Goal: Information Seeking & Learning: Learn about a topic

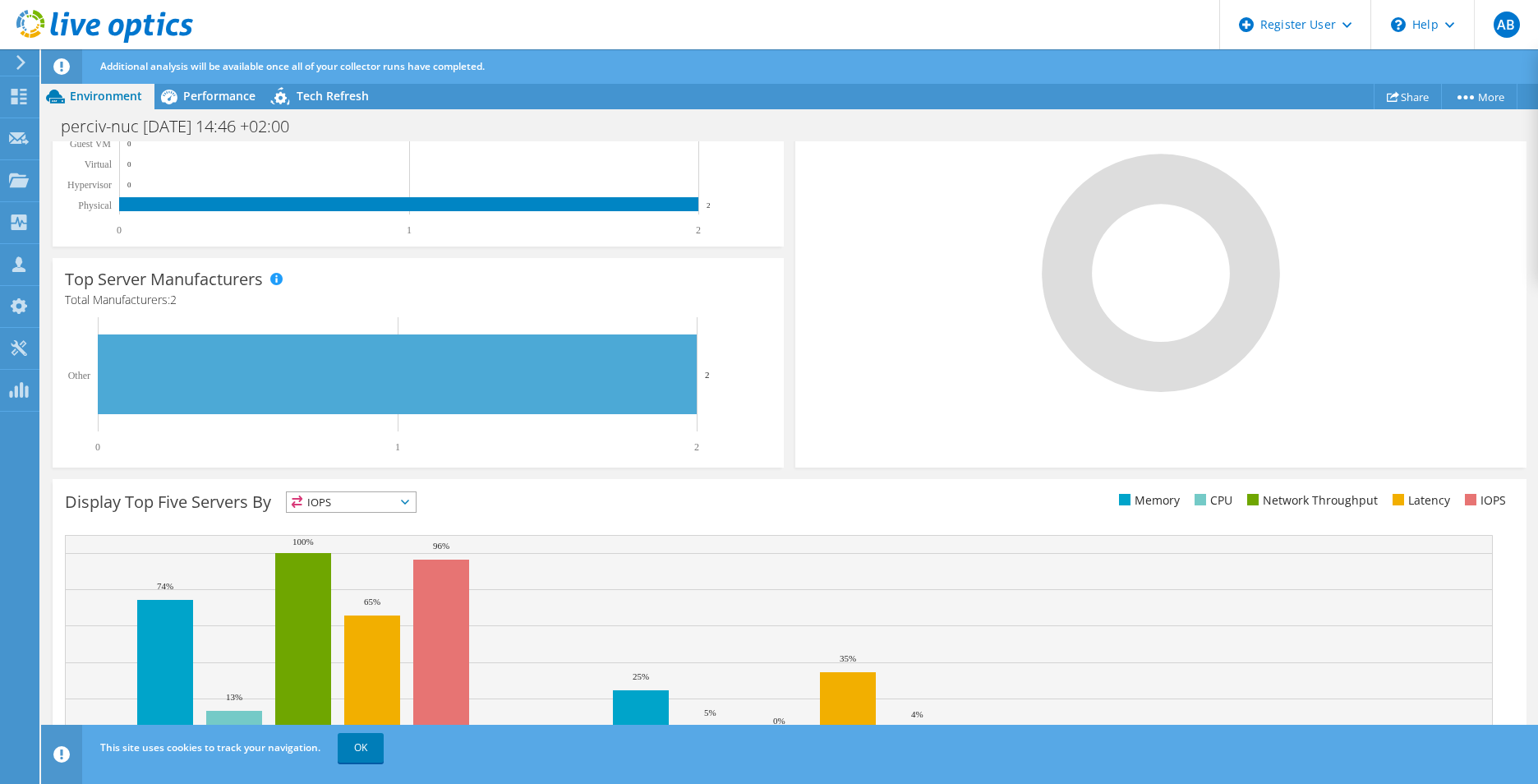
scroll to position [409, 0]
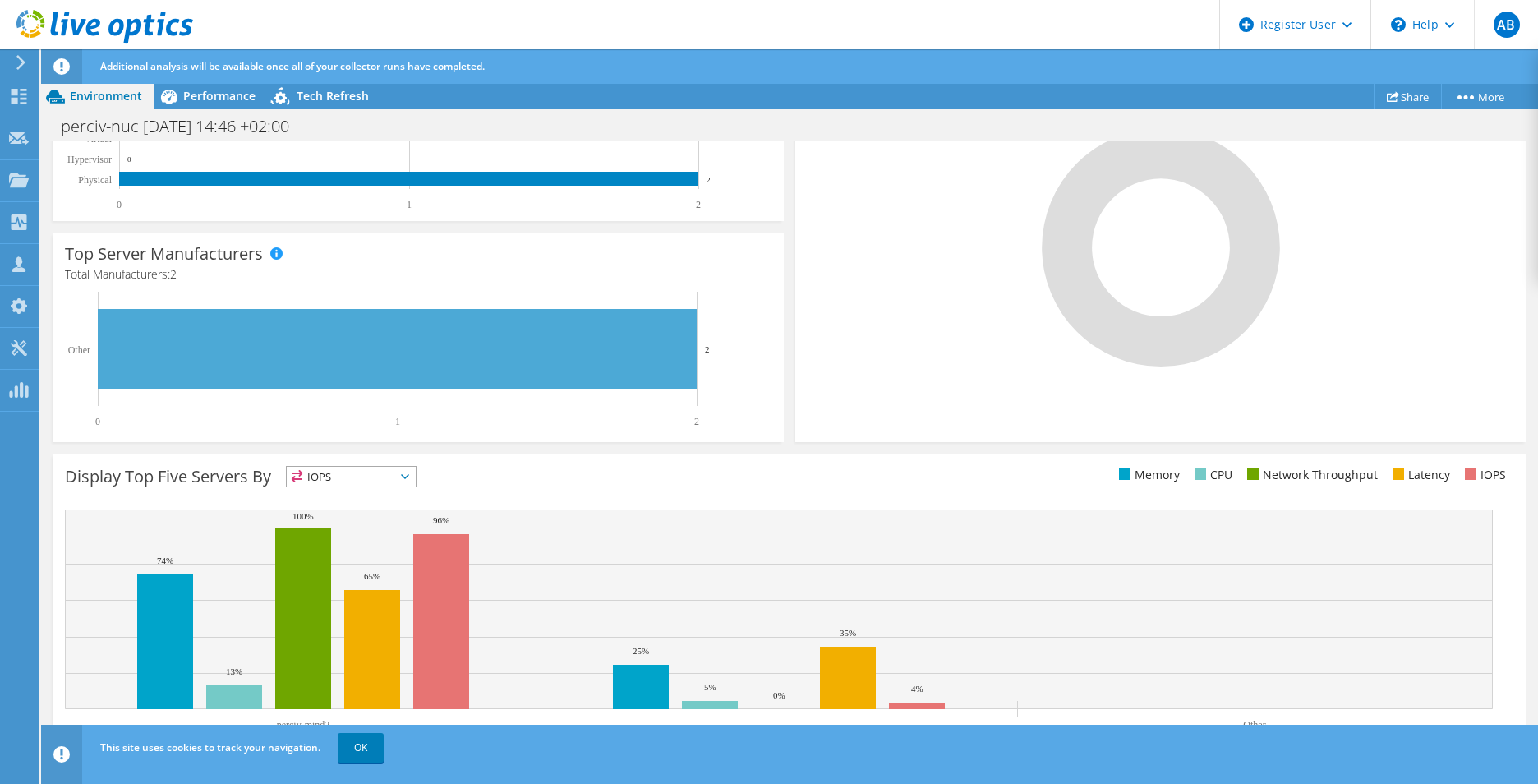
click at [382, 476] on span "IOPS" at bounding box center [351, 476] width 129 height 19
click at [354, 543] on li "CPU" at bounding box center [351, 543] width 129 height 23
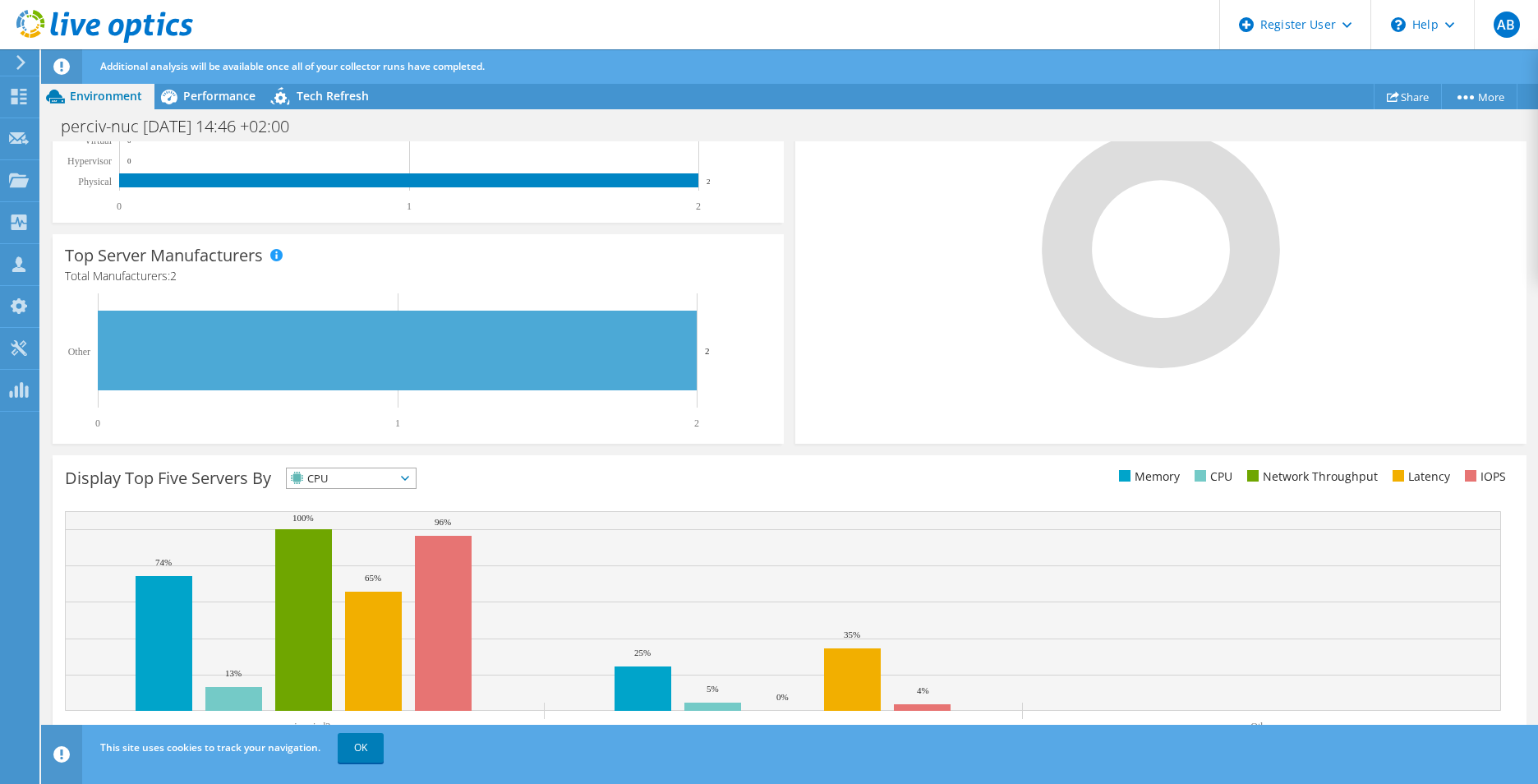
scroll to position [0, 0]
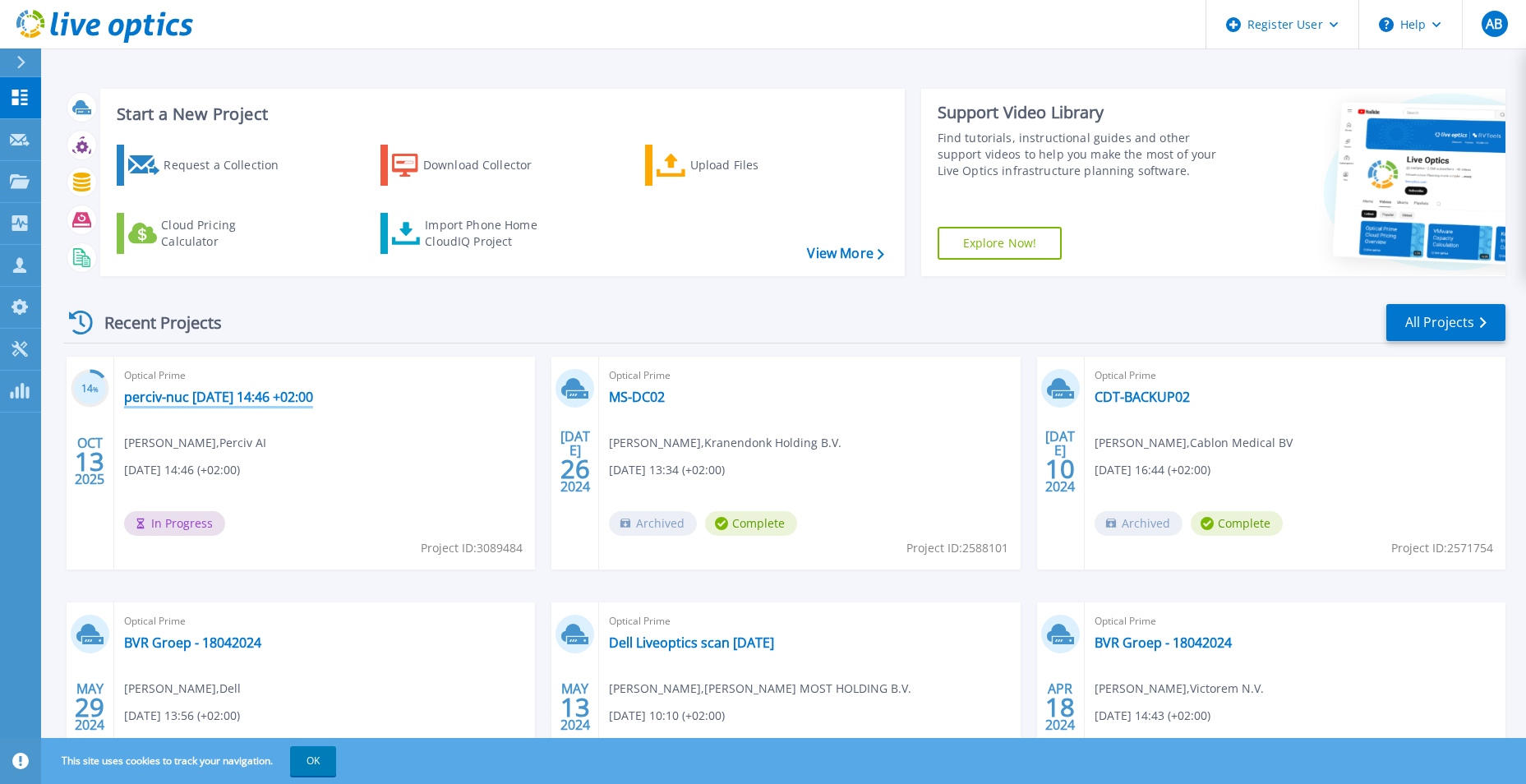
click at [207, 402] on link "perciv-nuc [DATE] 14:46 +02:00" at bounding box center [219, 397] width 189 height 17
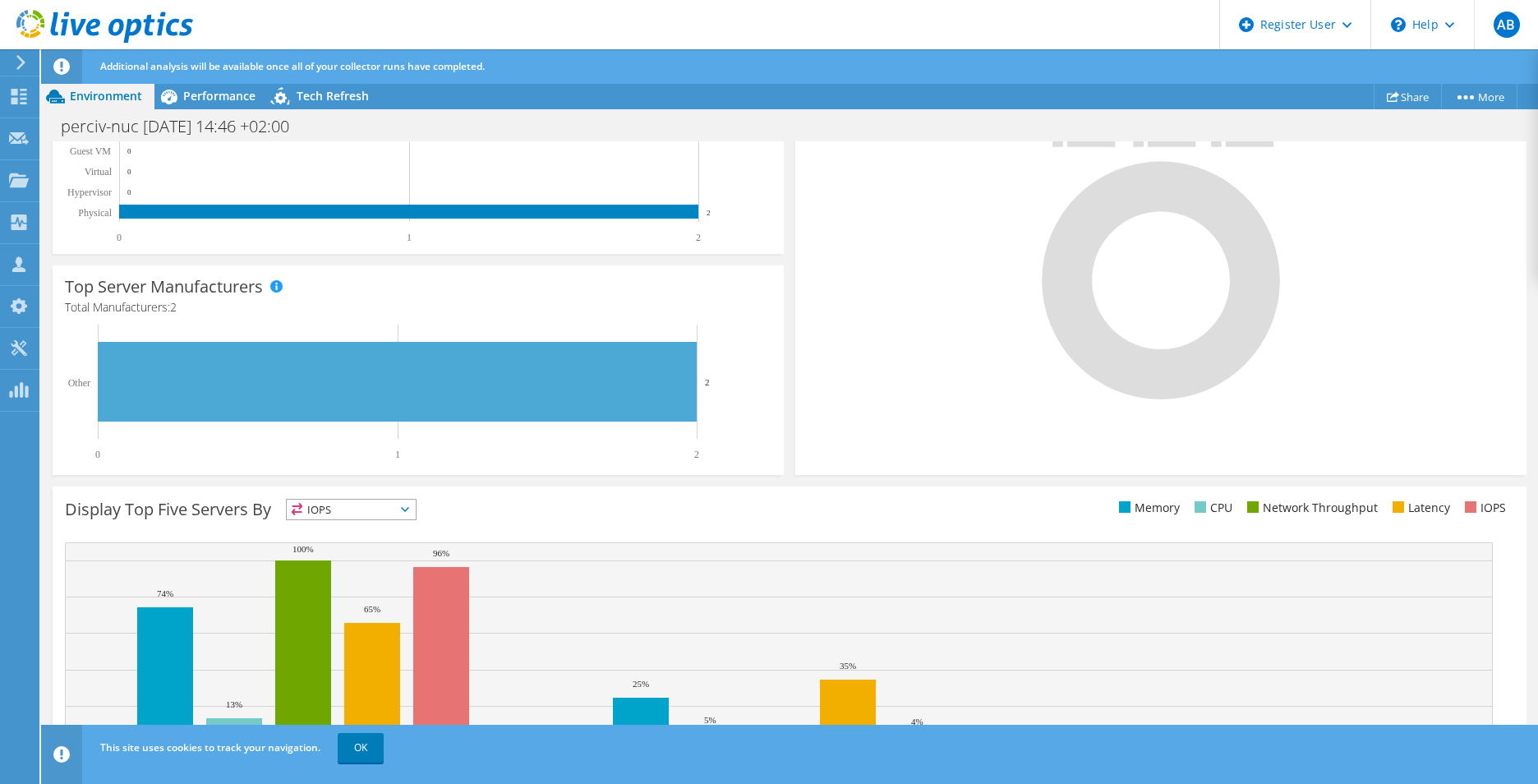
scroll to position [409, 0]
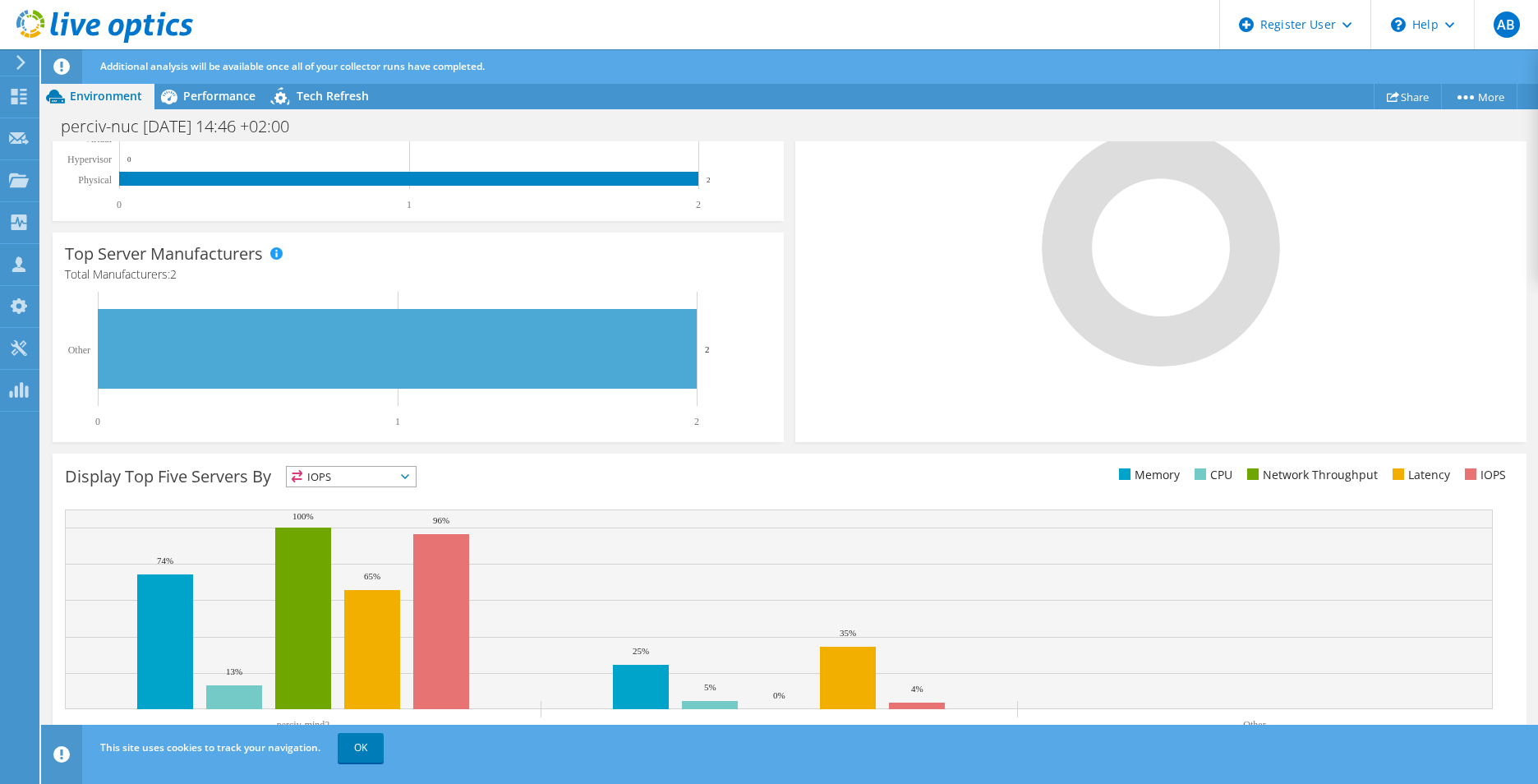
click at [394, 465] on div "Display Top Five Servers By IOPS IOPS" at bounding box center [790, 613] width 1475 height 320
click at [392, 469] on span "IOPS" at bounding box center [351, 476] width 129 height 19
click at [382, 521] on li "Memory" at bounding box center [351, 521] width 129 height 23
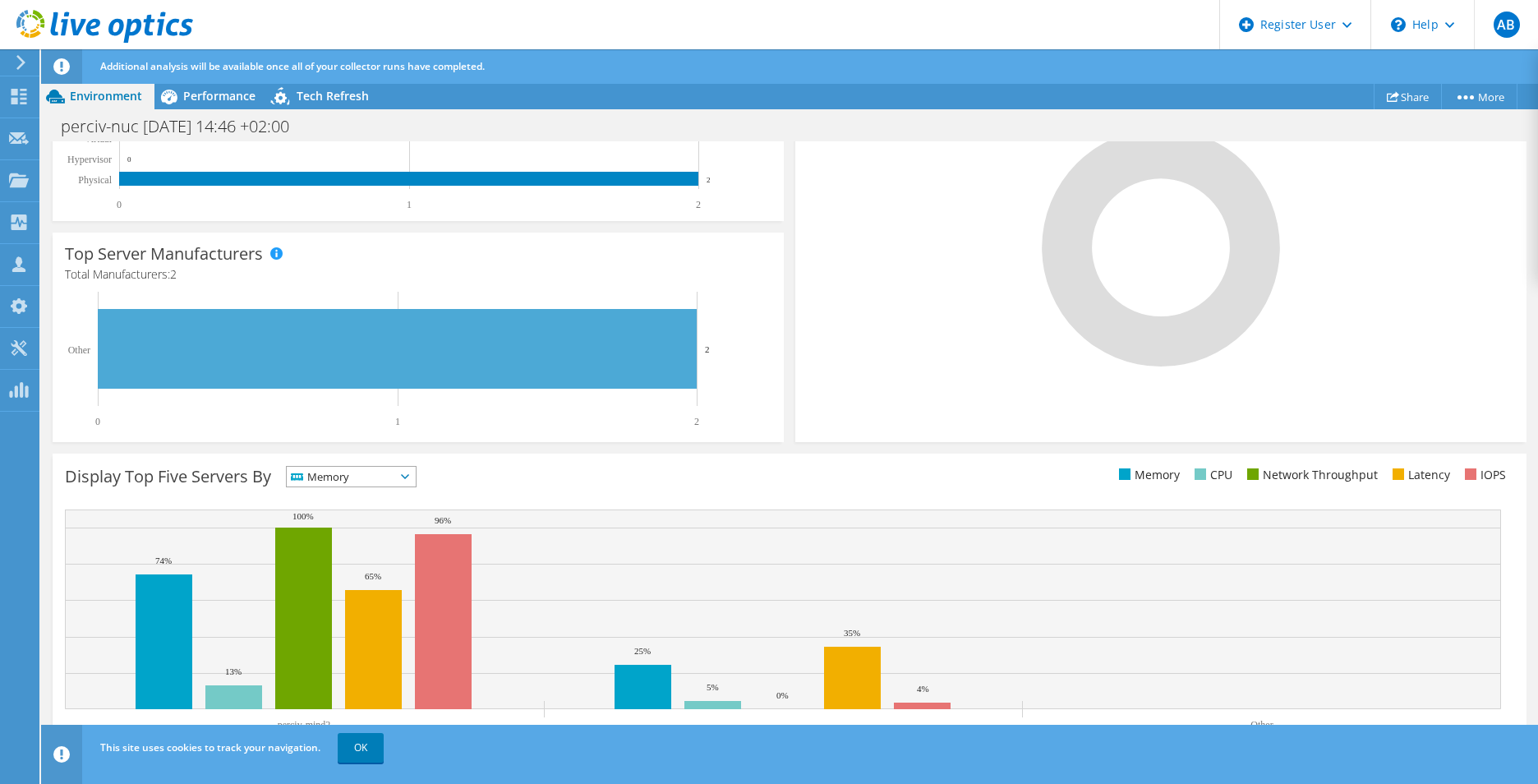
click at [411, 473] on span "Memory" at bounding box center [351, 476] width 129 height 19
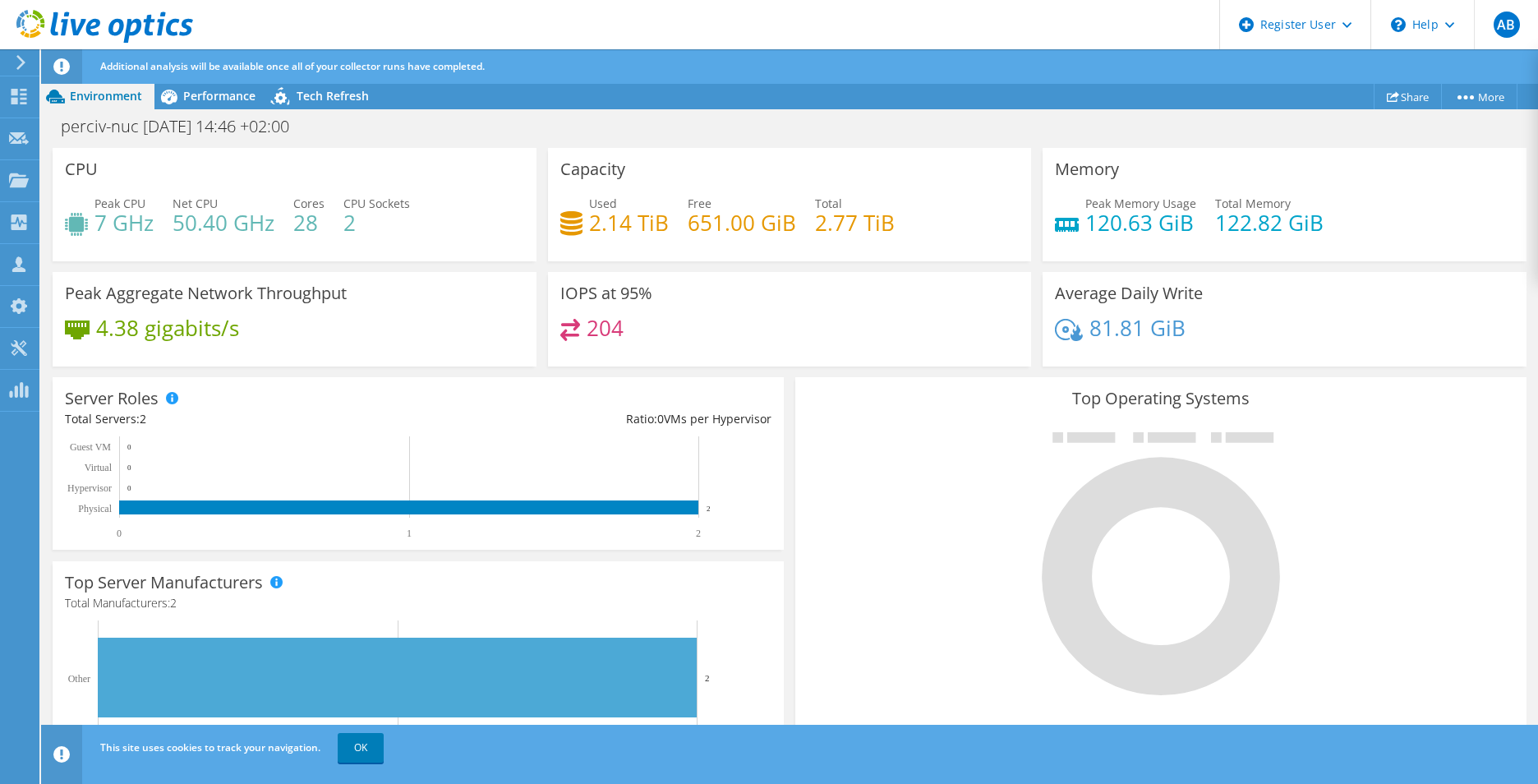
scroll to position [291, 0]
click at [532, 376] on div "Server Roles Physical Servers represent bare metal servers that were targets of…" at bounding box center [418, 464] width 743 height 184
click at [200, 93] on span "Performance" at bounding box center [219, 95] width 73 height 16
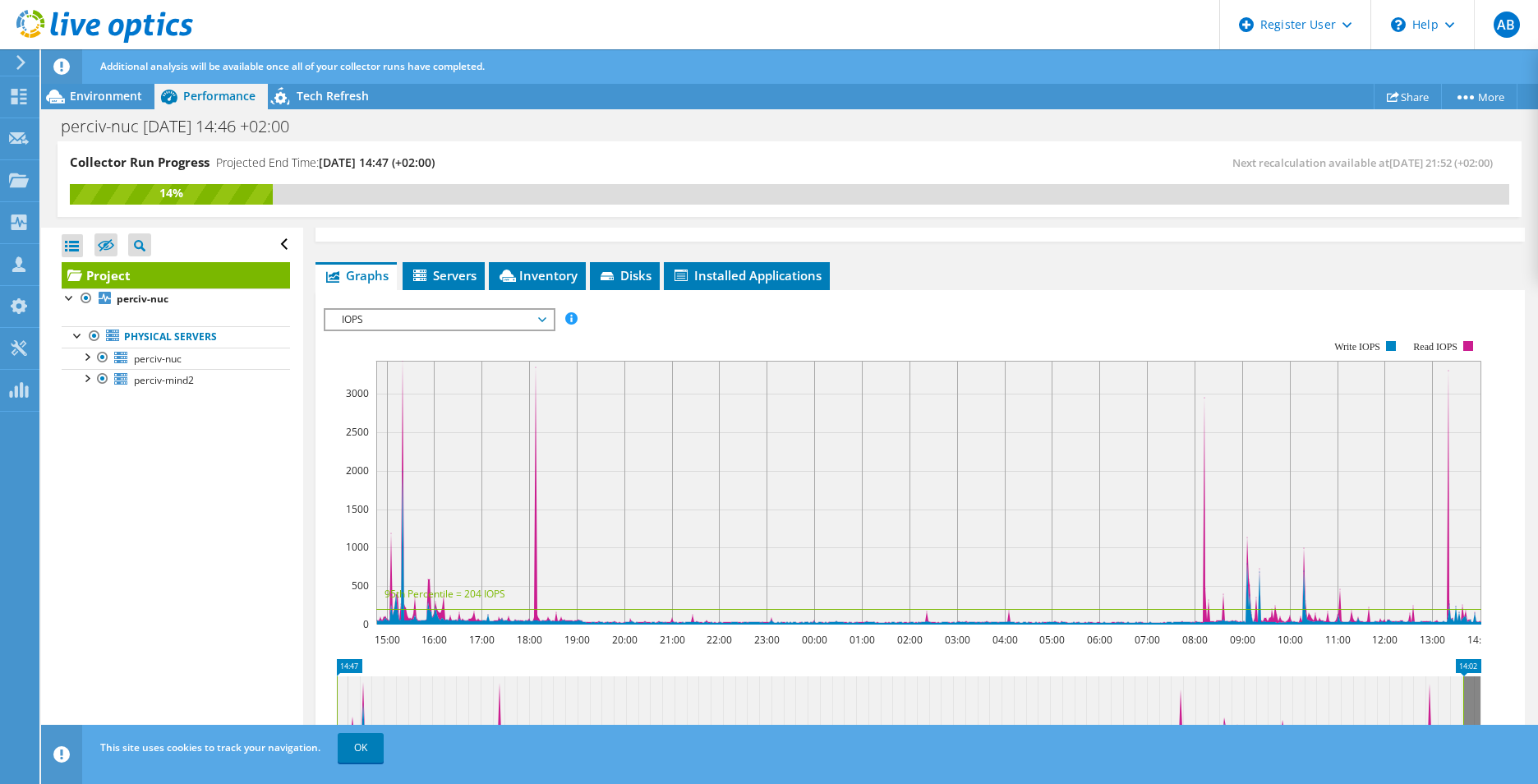
click at [442, 267] on span "Servers" at bounding box center [443, 275] width 66 height 17
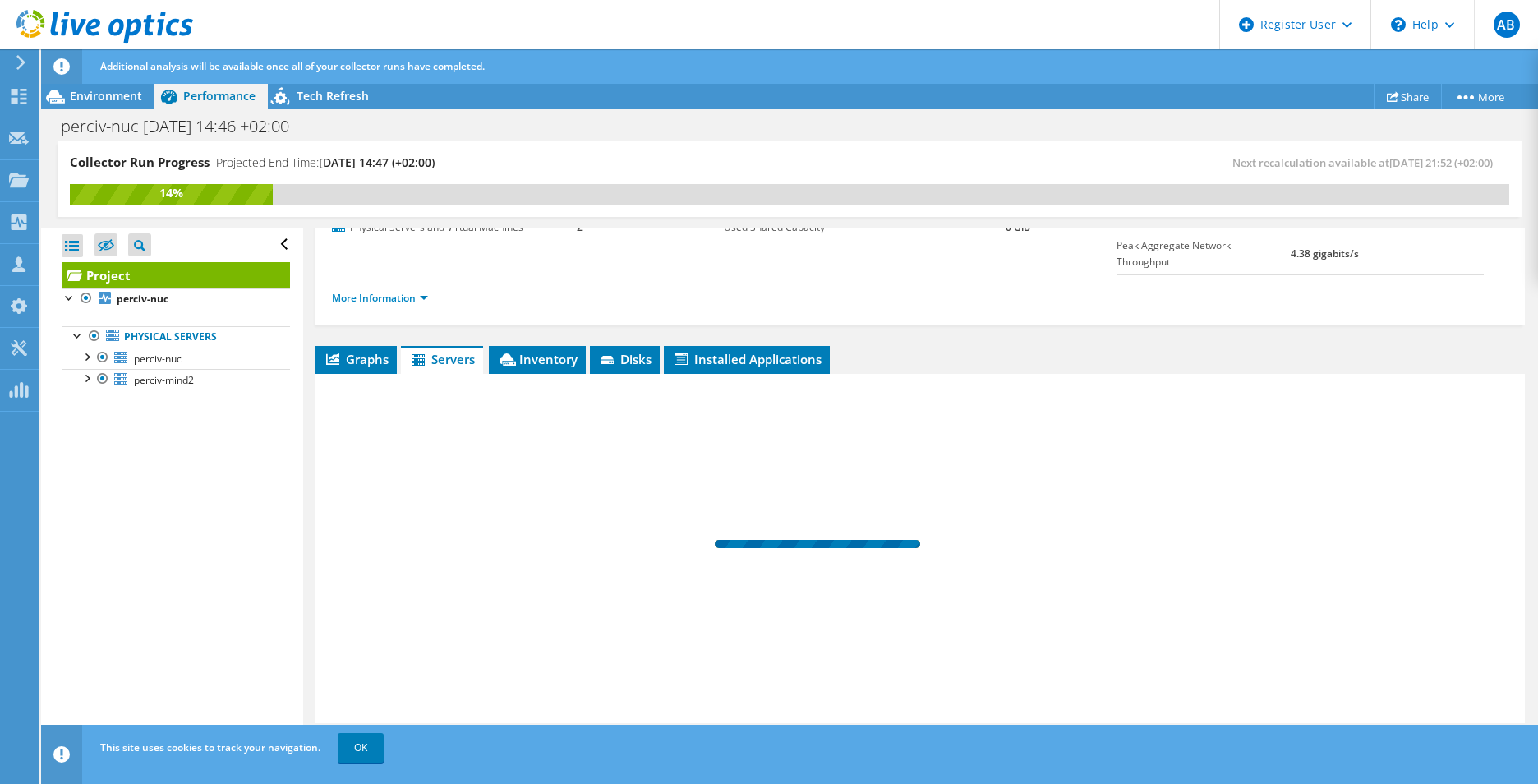
scroll to position [174, 0]
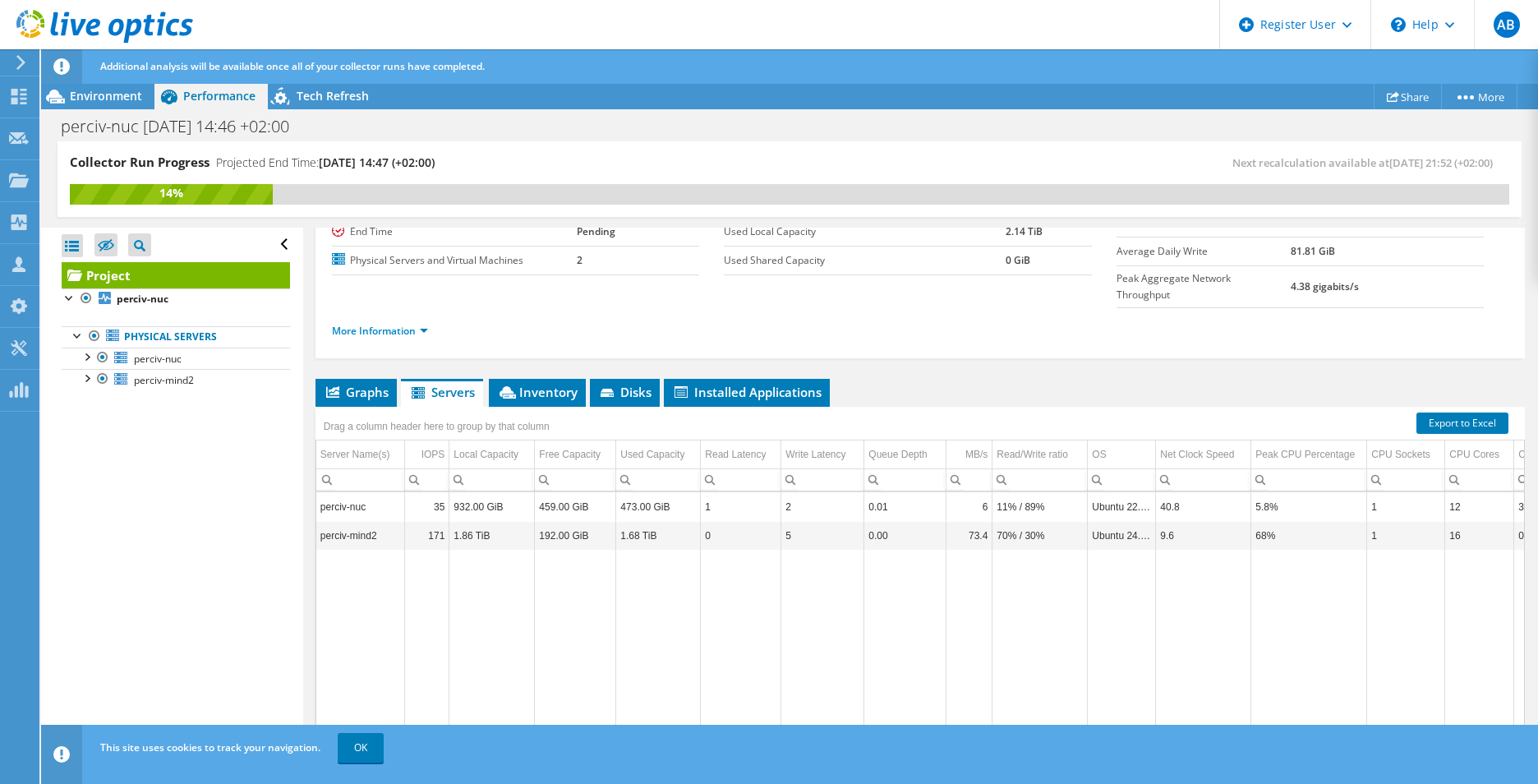
click at [616, 388] on icon at bounding box center [609, 394] width 17 height 11
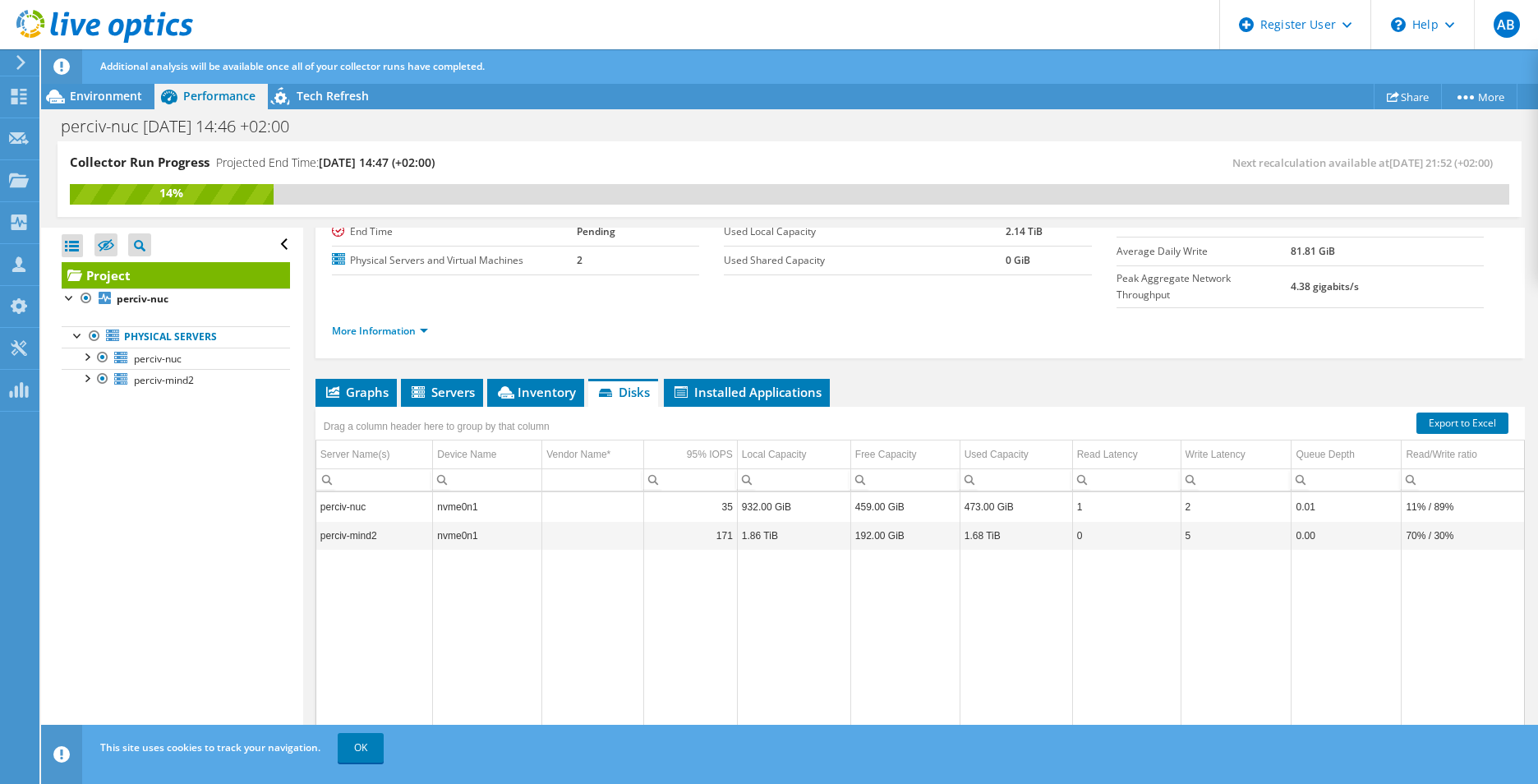
click at [555, 384] on span "Inventory" at bounding box center [536, 392] width 81 height 17
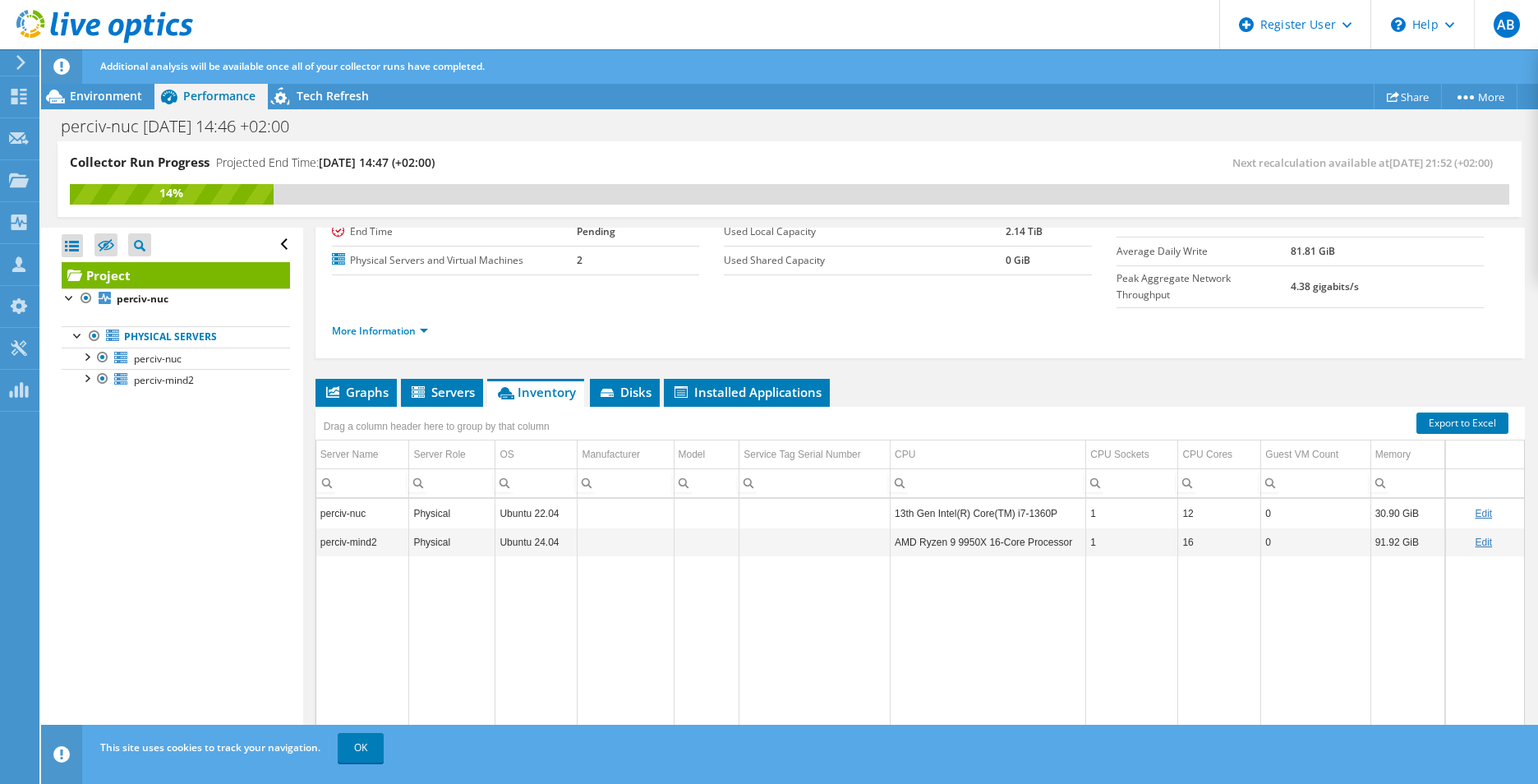
click at [632, 384] on span "Disks" at bounding box center [625, 392] width 53 height 17
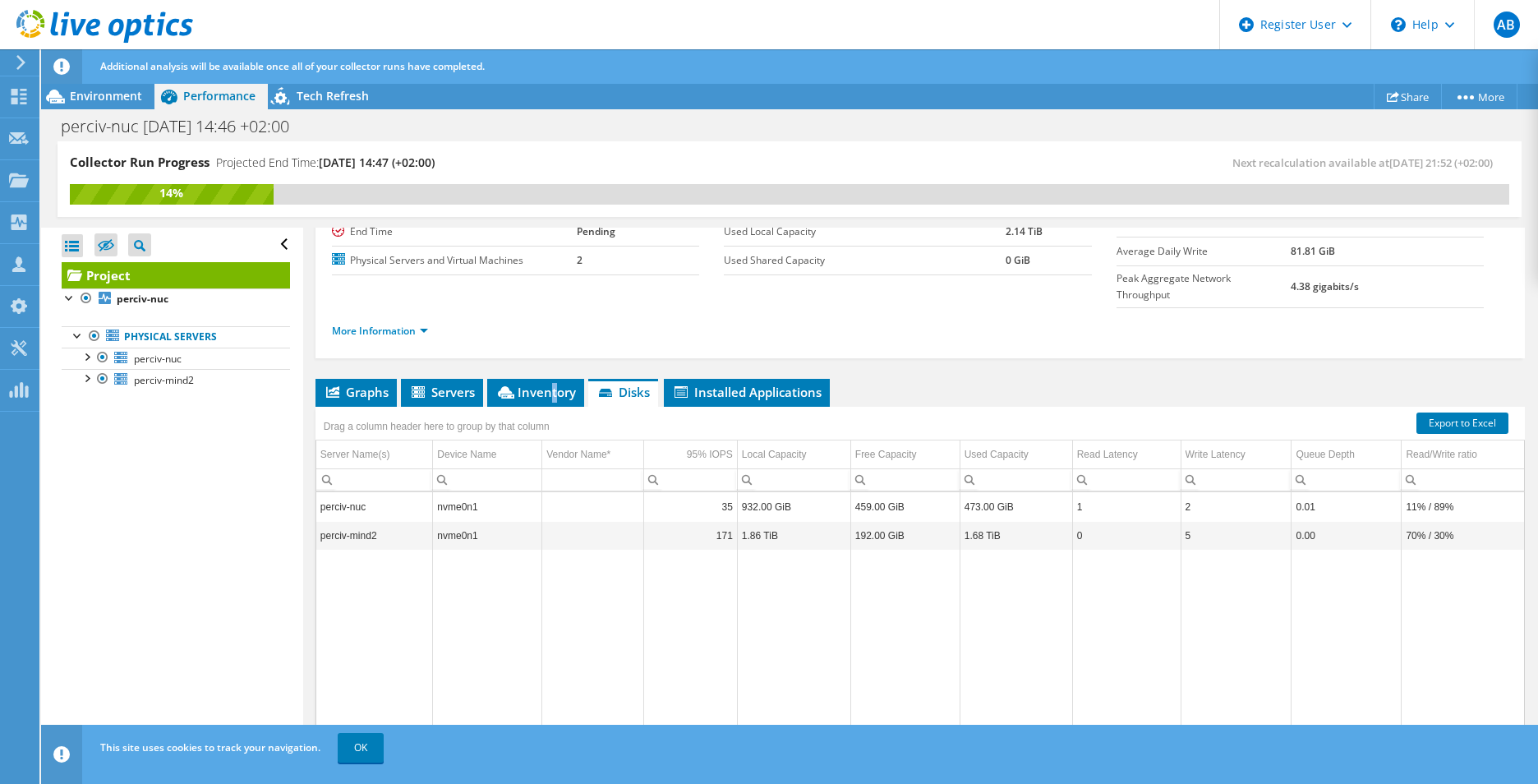
click at [552, 379] on li "Inventory" at bounding box center [536, 393] width 97 height 28
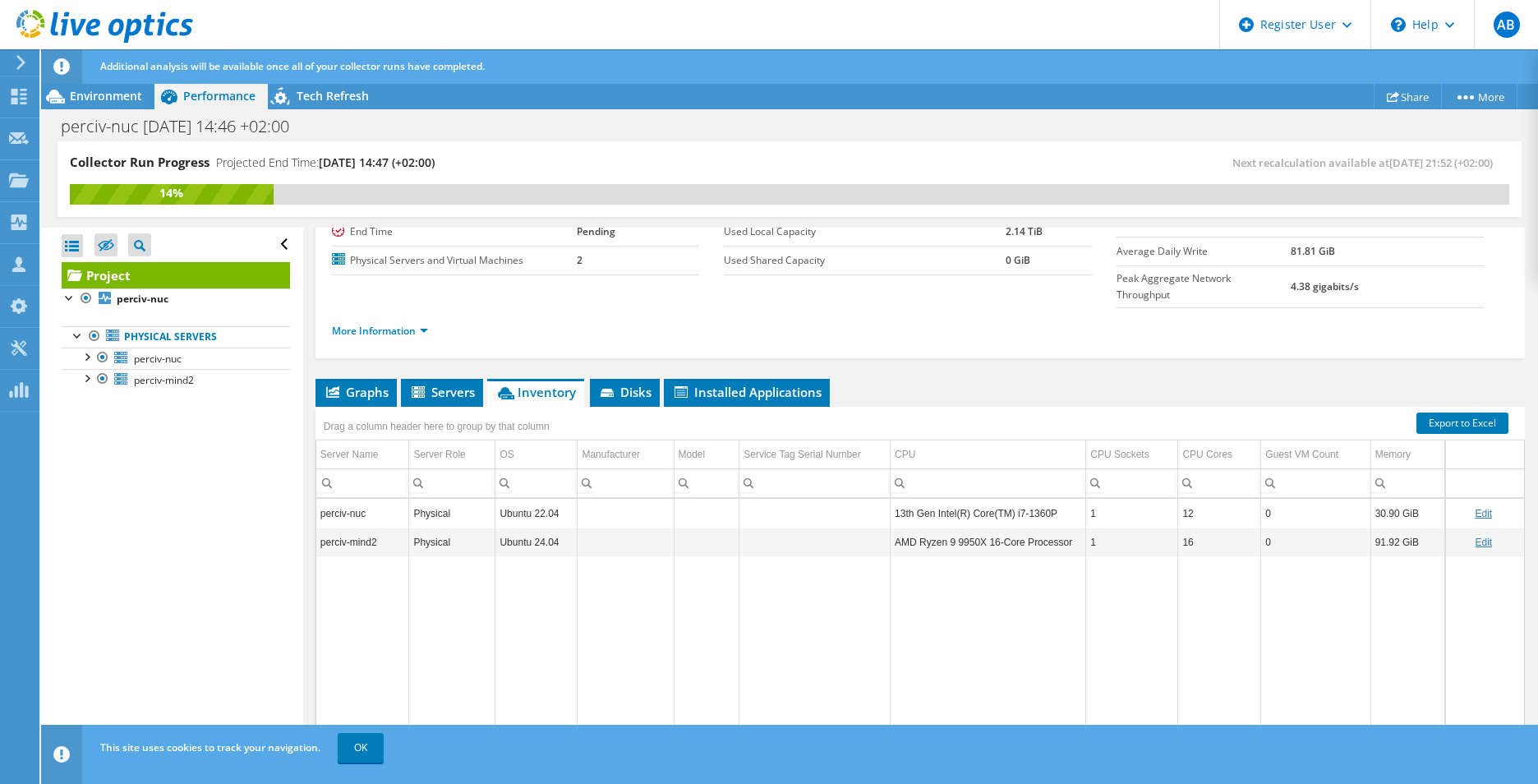
click at [432, 379] on li "Servers" at bounding box center [442, 393] width 82 height 28
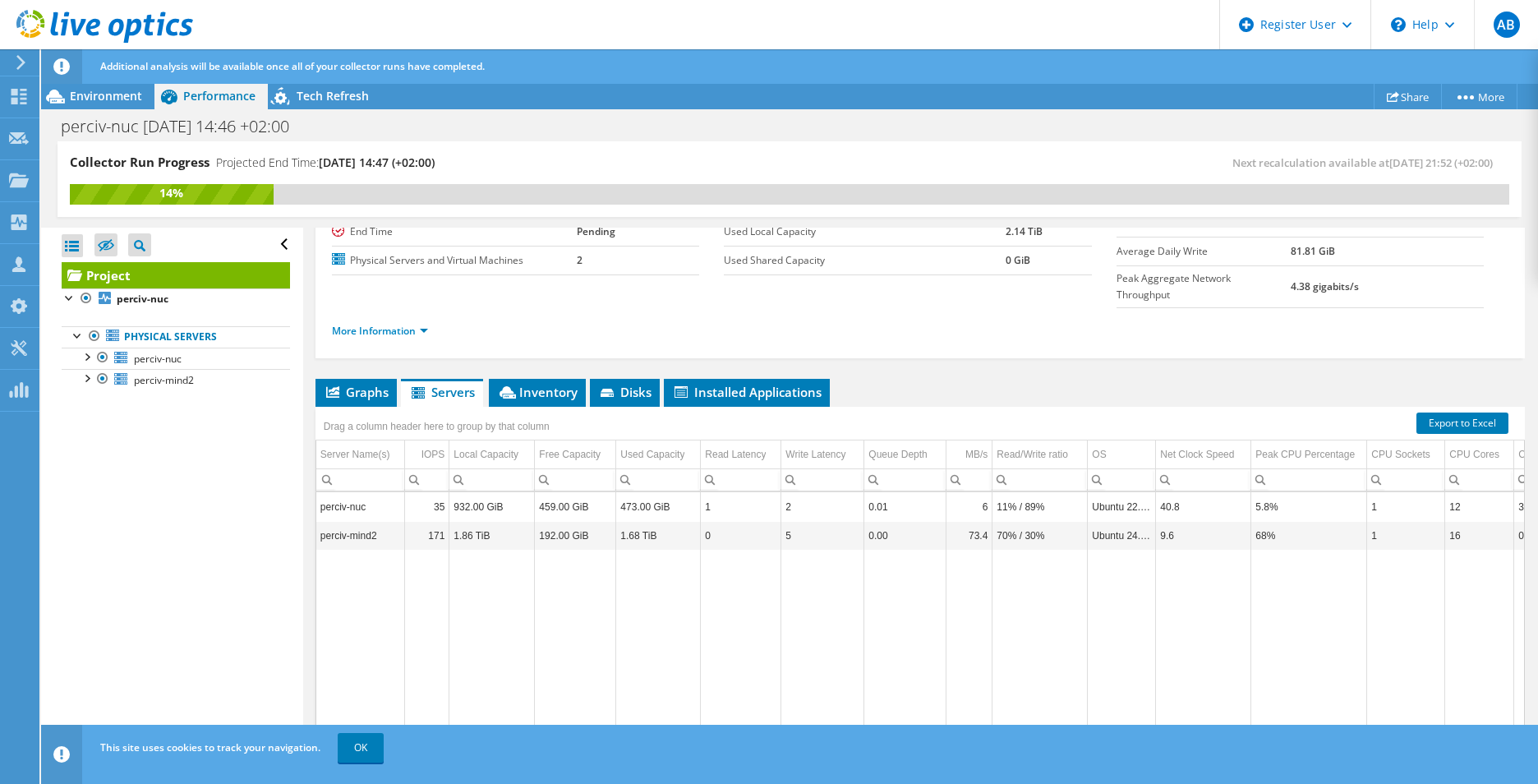
click at [372, 384] on span "Graphs" at bounding box center [356, 392] width 65 height 17
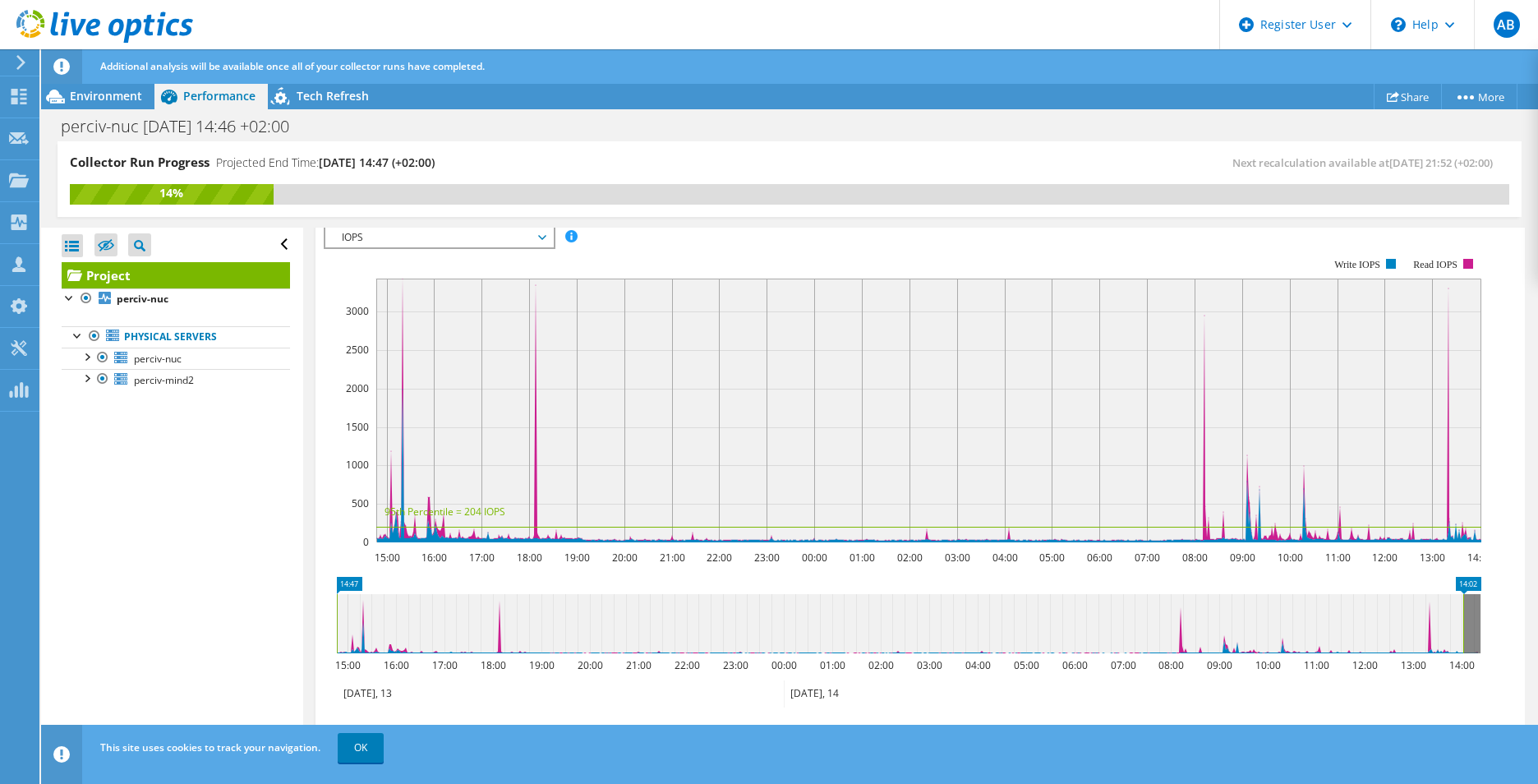
scroll to position [291, 0]
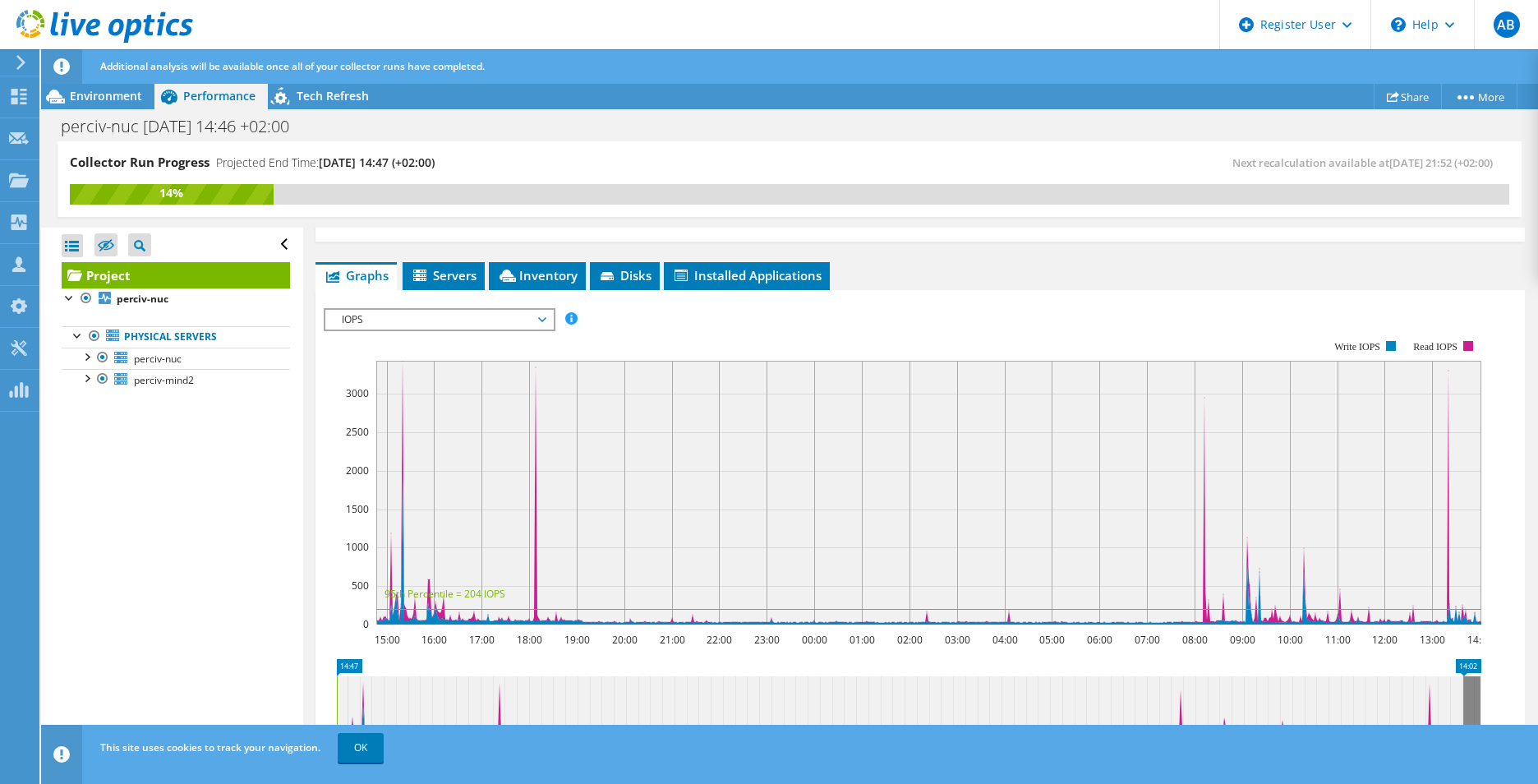
click at [482, 309] on span "IOPS" at bounding box center [439, 319] width 211 height 19
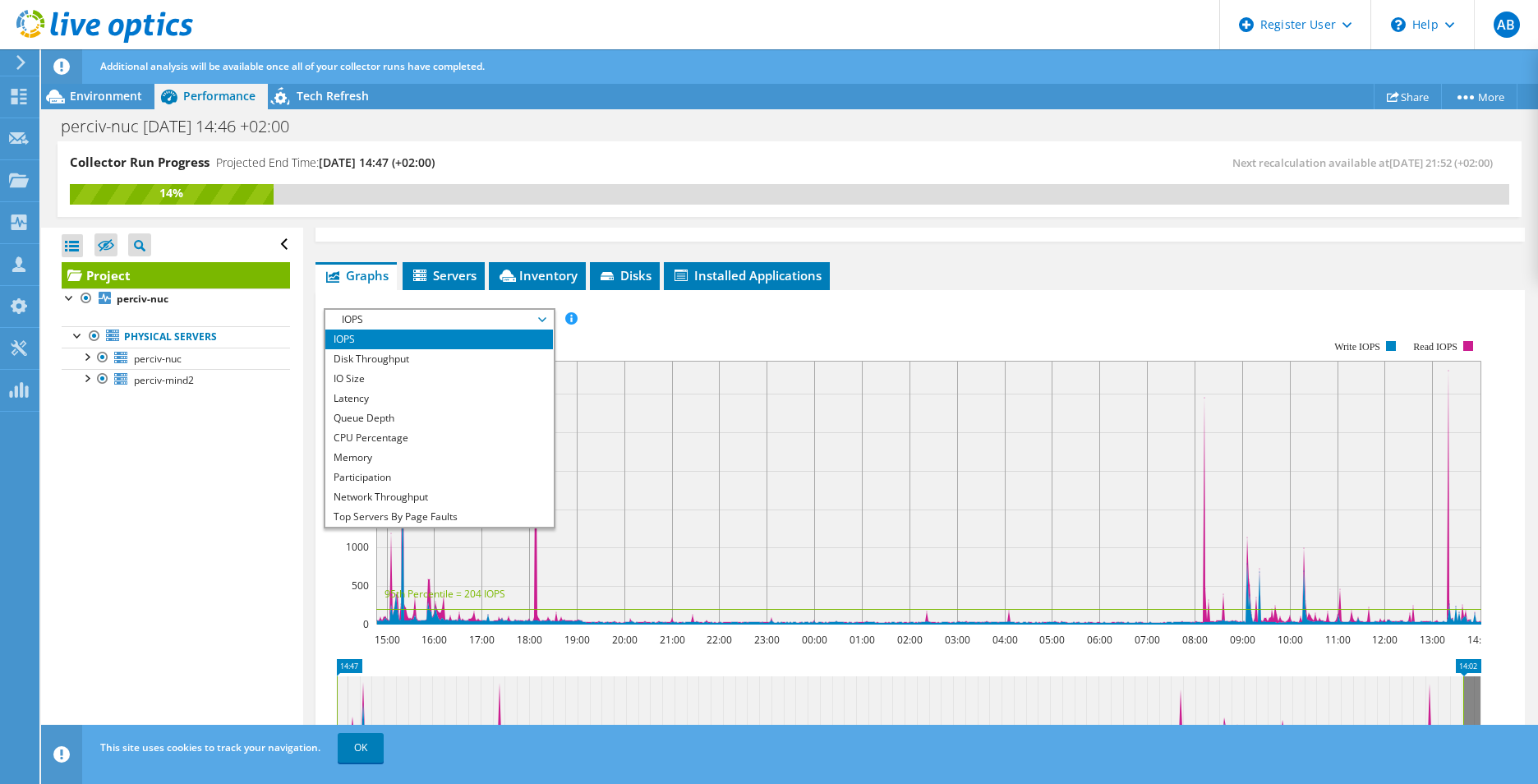
click at [479, 349] on li "Disk Throughput" at bounding box center [439, 358] width 228 height 19
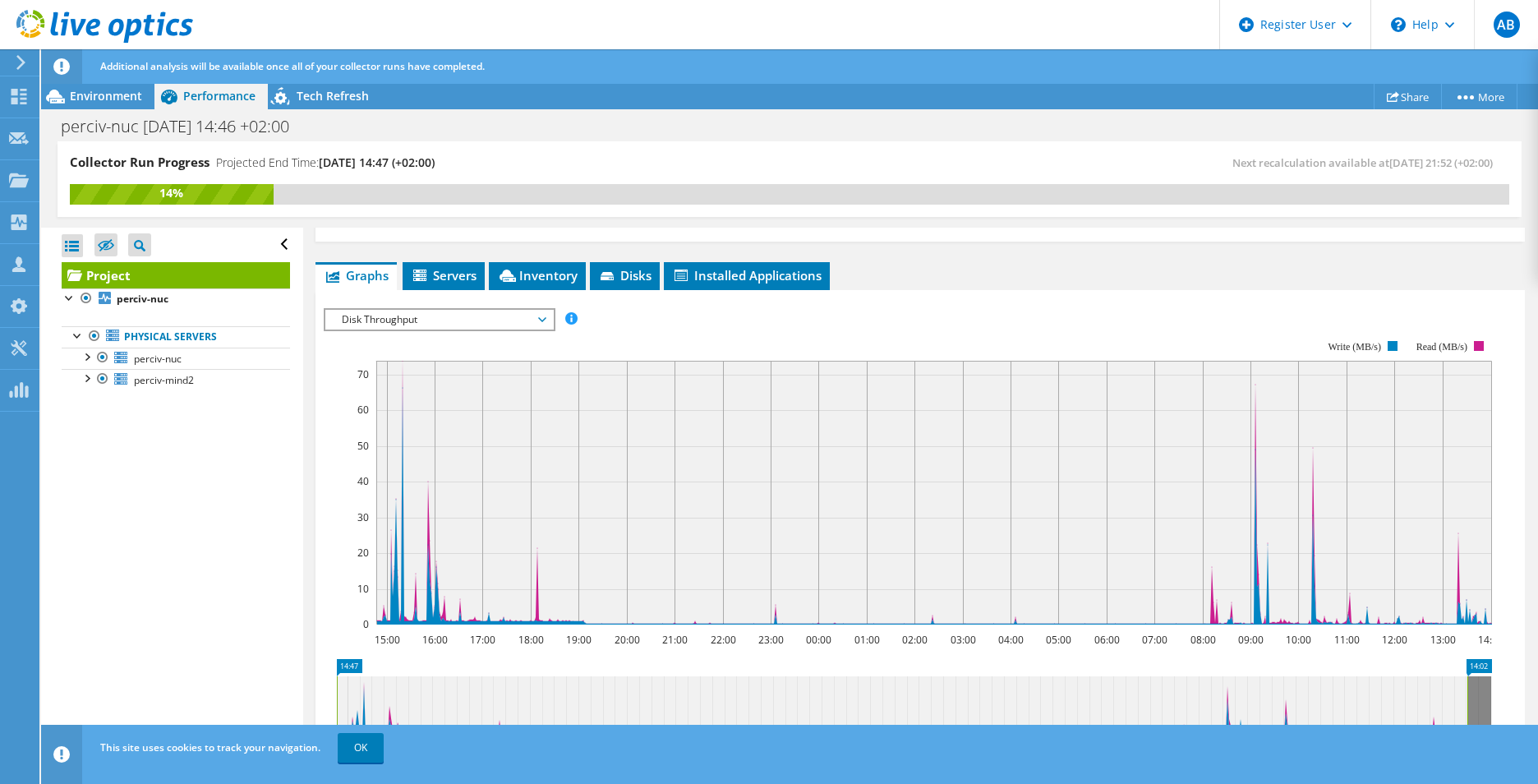
click at [474, 309] on span "Disk Throughput" at bounding box center [439, 319] width 211 height 19
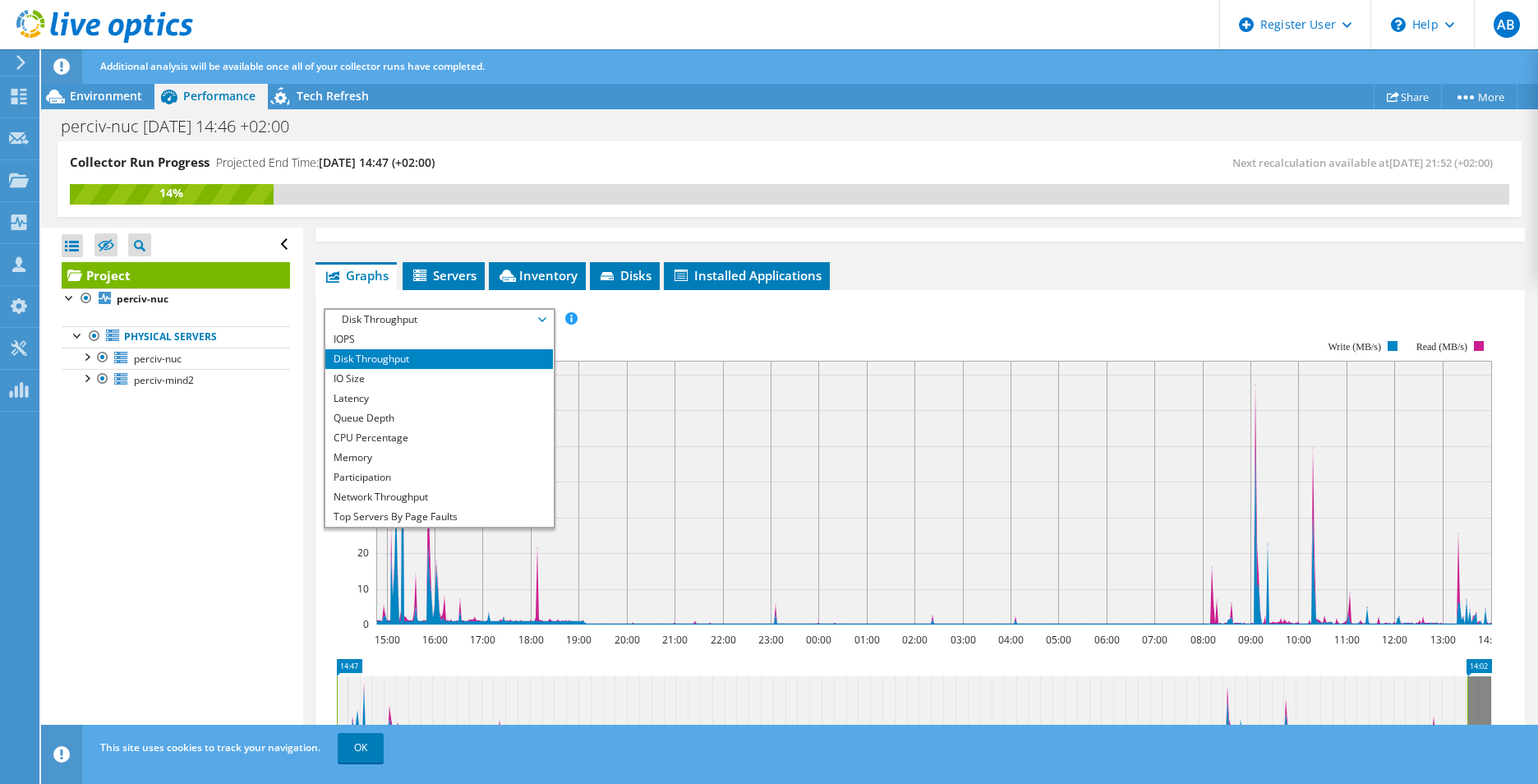
click at [464, 369] on li "IO Size" at bounding box center [439, 378] width 228 height 19
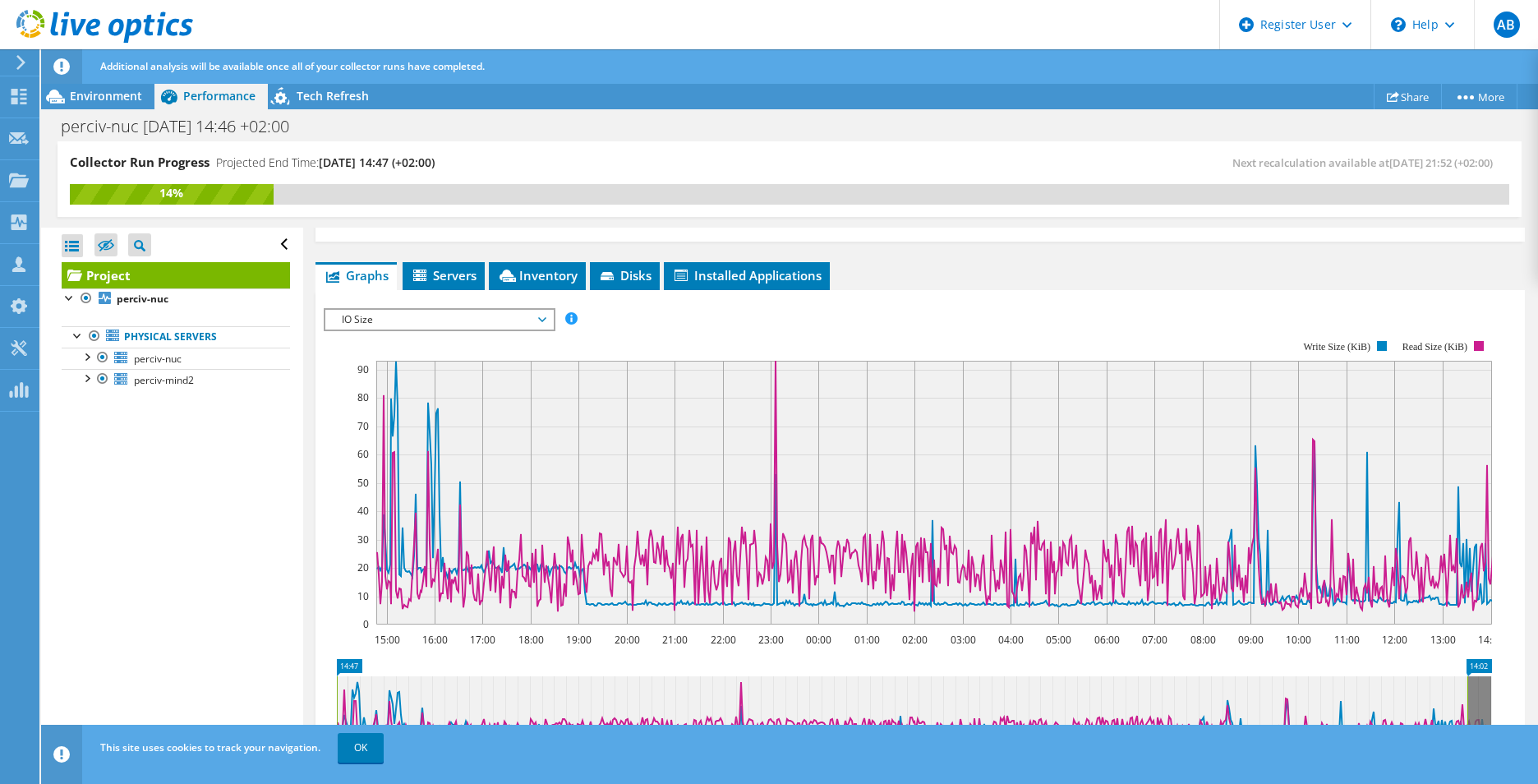
click at [469, 309] on span "IO Size" at bounding box center [439, 319] width 211 height 19
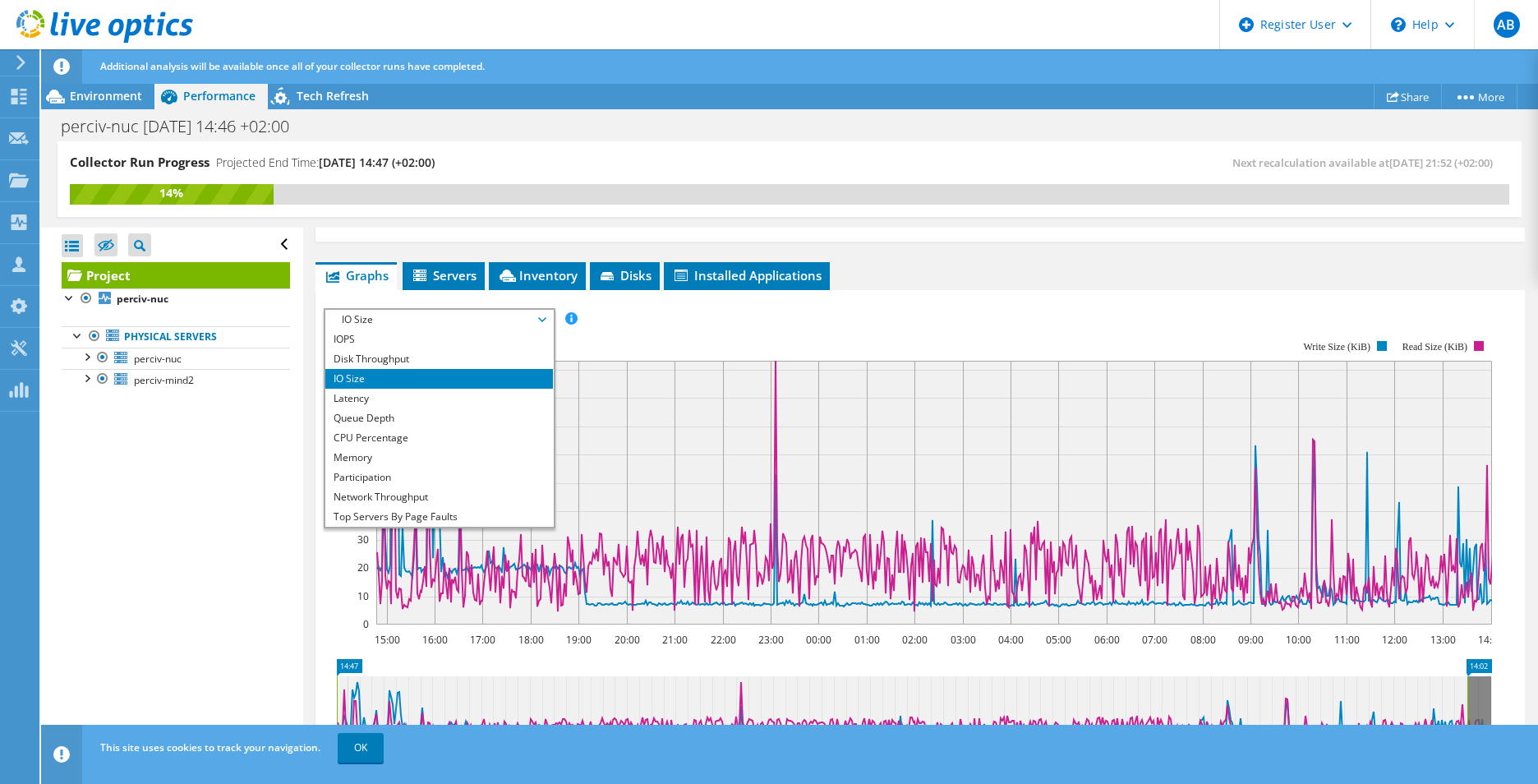
click at [466, 388] on li "Latency" at bounding box center [439, 398] width 228 height 19
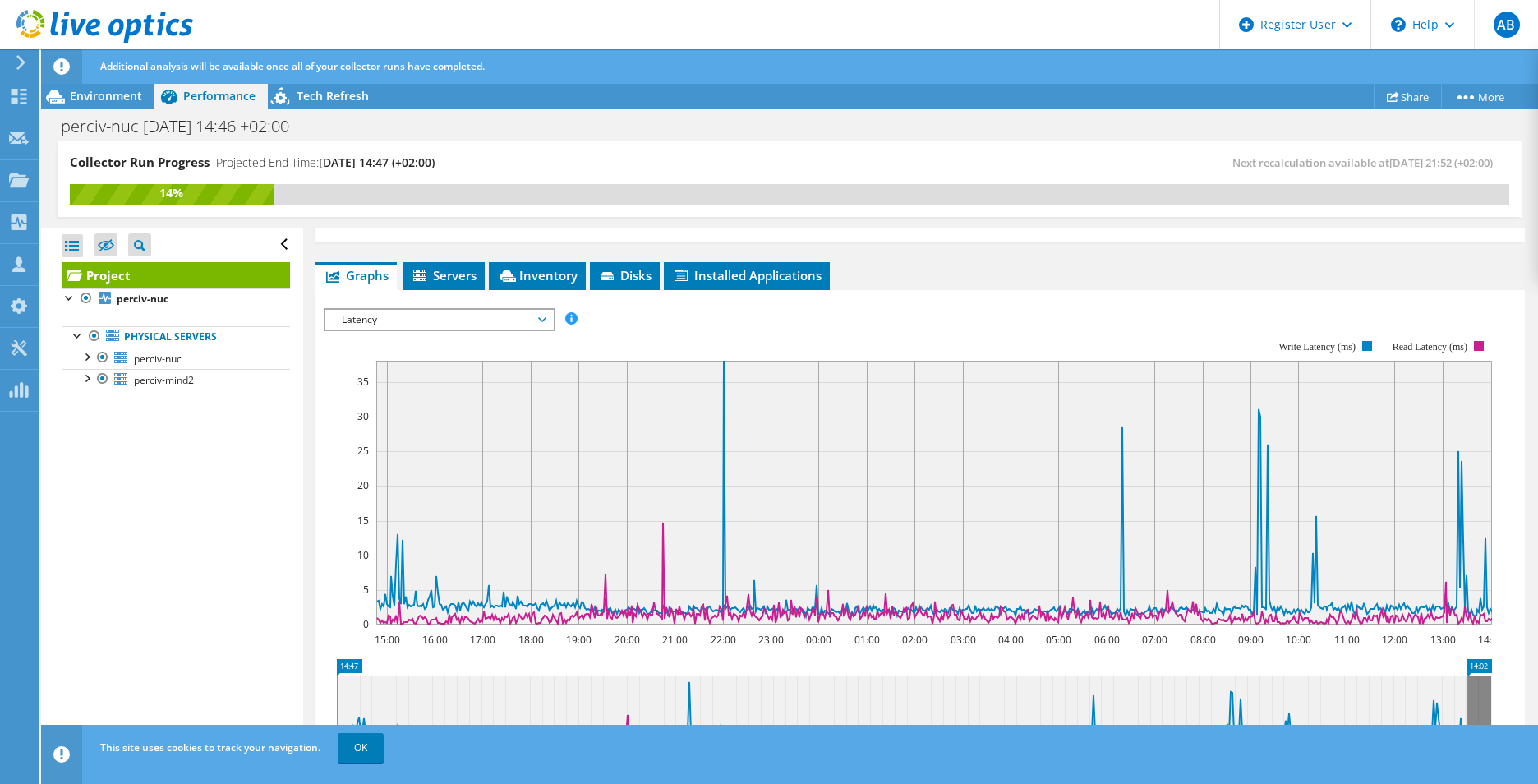
click at [474, 309] on span "Latency" at bounding box center [439, 319] width 211 height 19
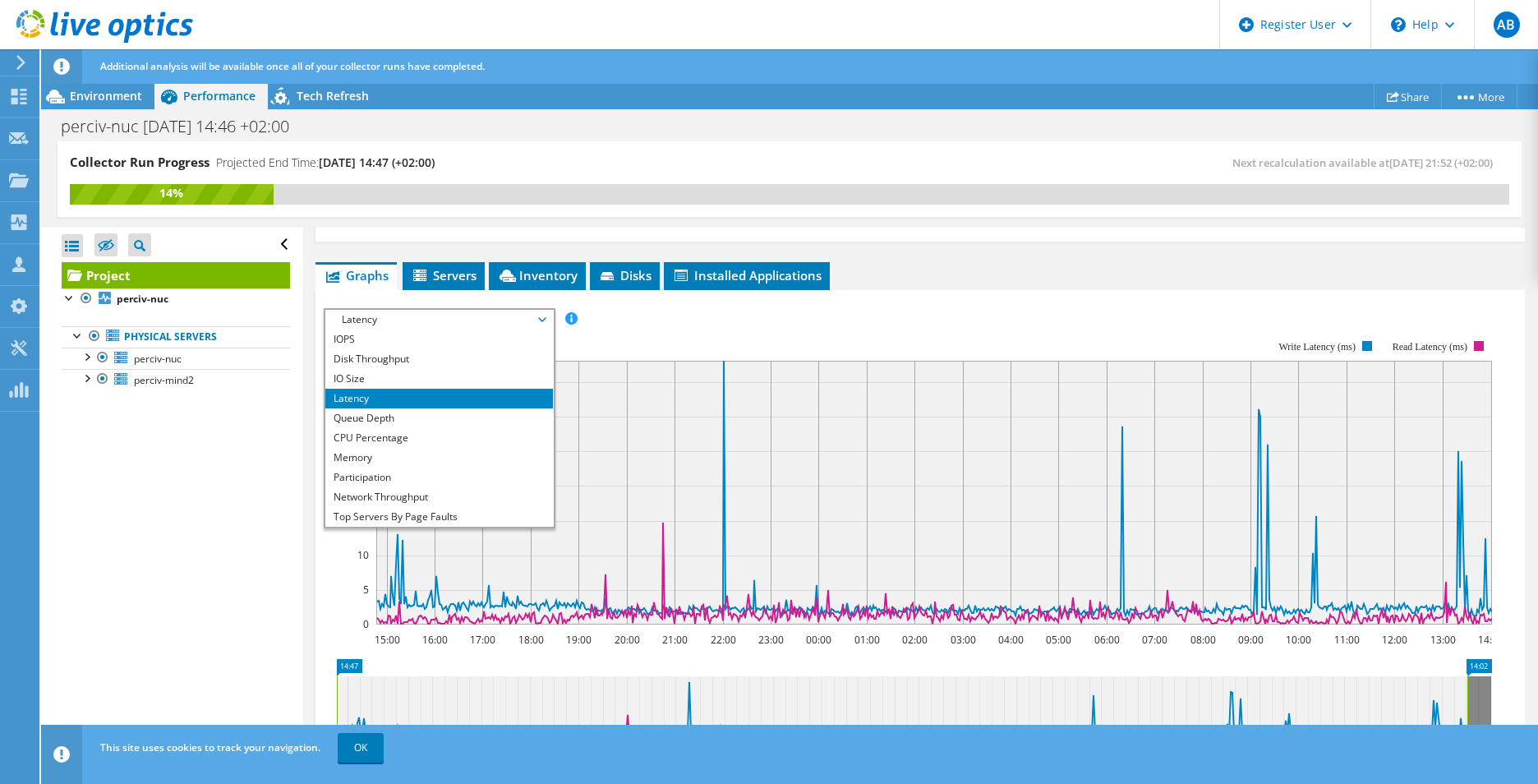
click at [466, 409] on li "Queue Depth" at bounding box center [439, 418] width 228 height 19
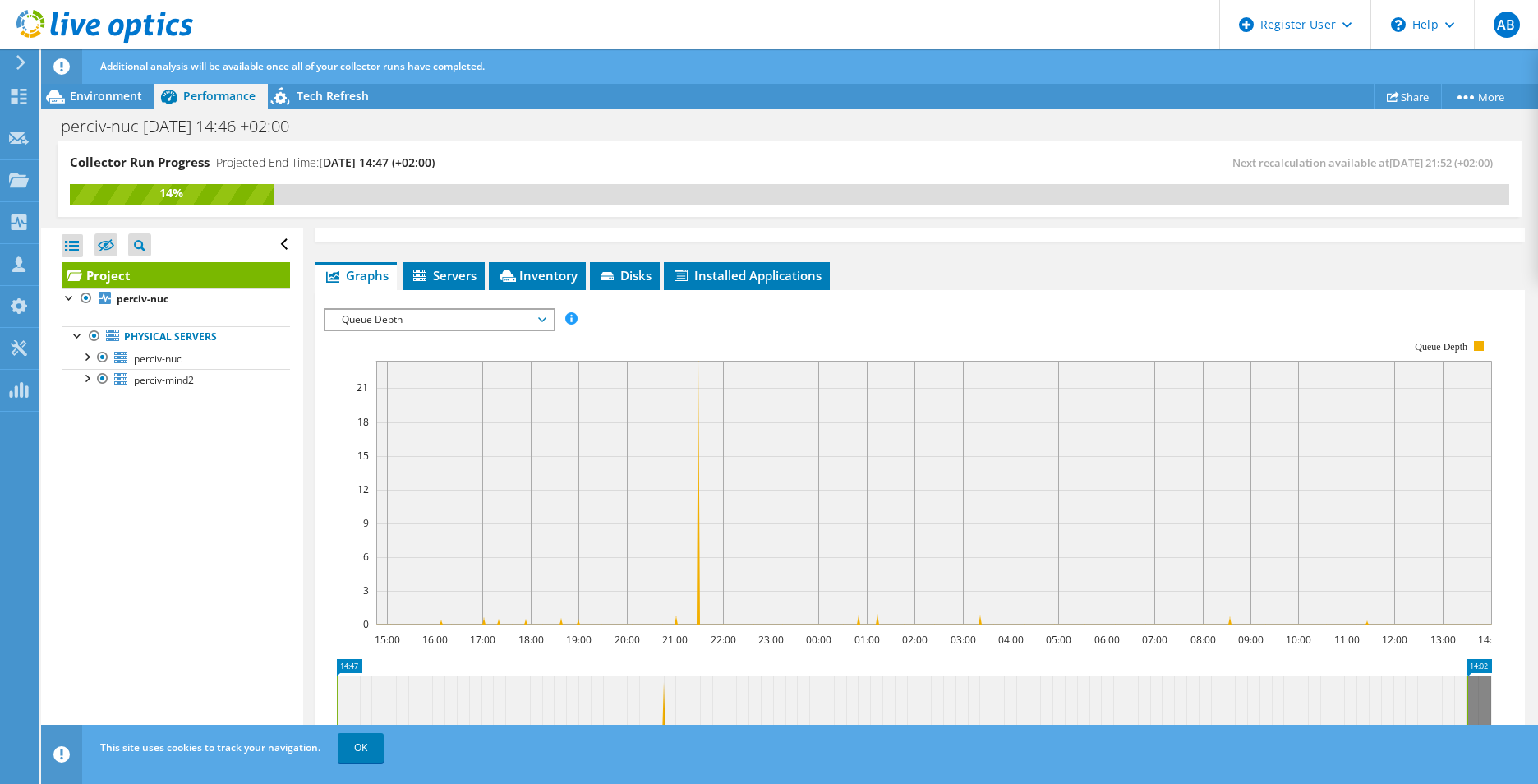
click at [469, 318] on rect at bounding box center [908, 482] width 1169 height 329
click at [472, 309] on span "Queue Depth" at bounding box center [439, 319] width 211 height 19
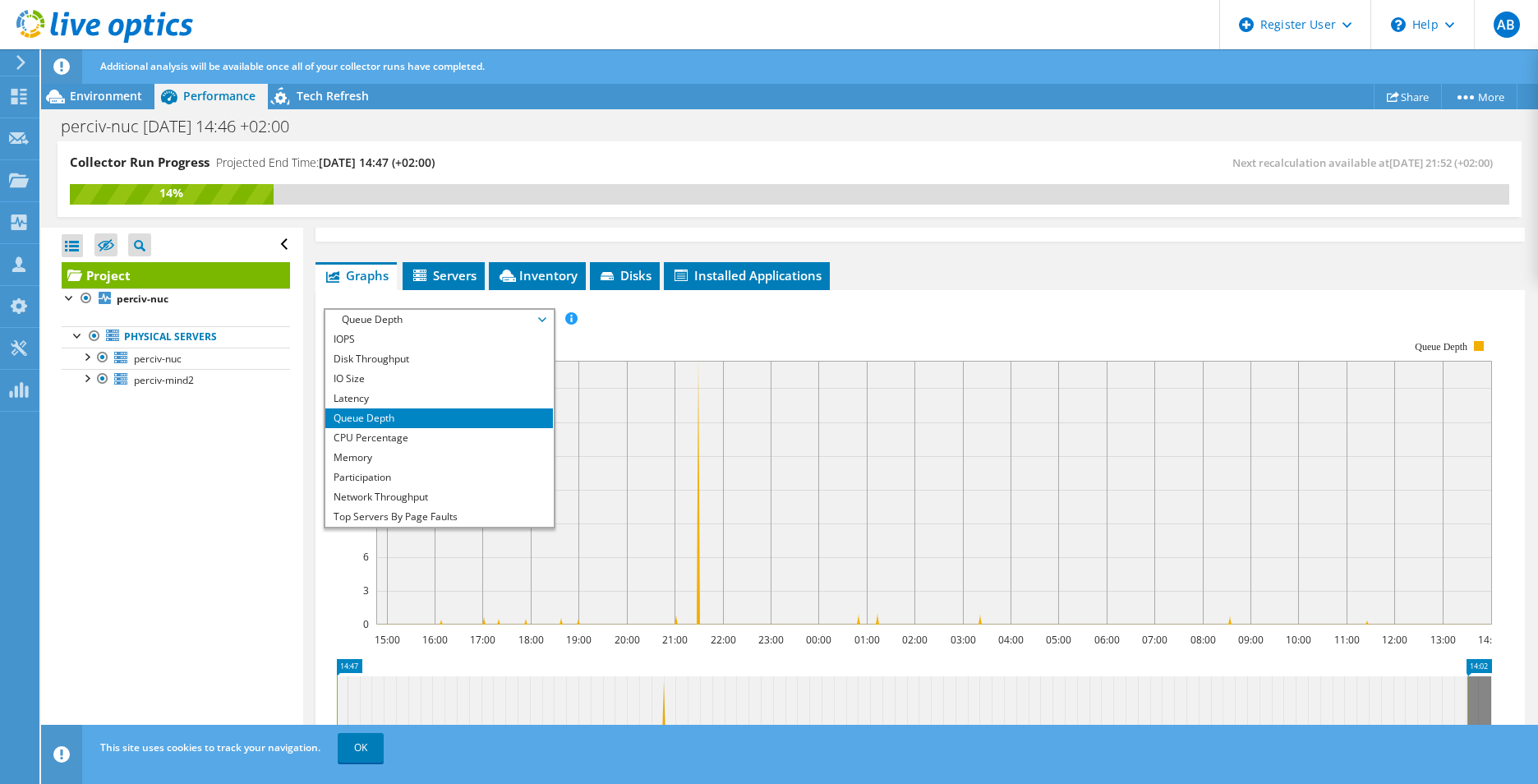
click at [464, 428] on li "CPU Percentage" at bounding box center [439, 437] width 228 height 19
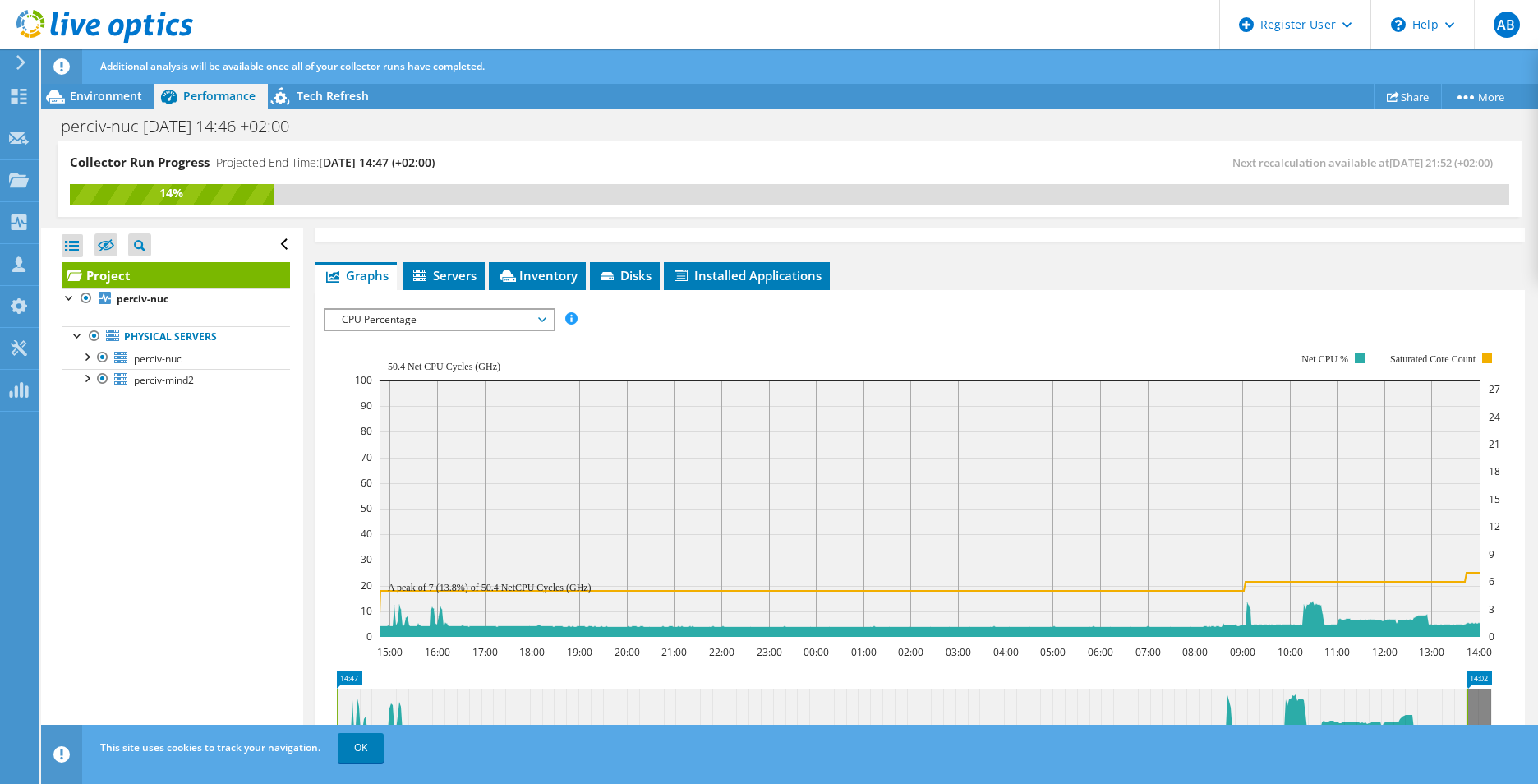
click at [460, 309] on span "CPU Percentage" at bounding box center [439, 319] width 211 height 19
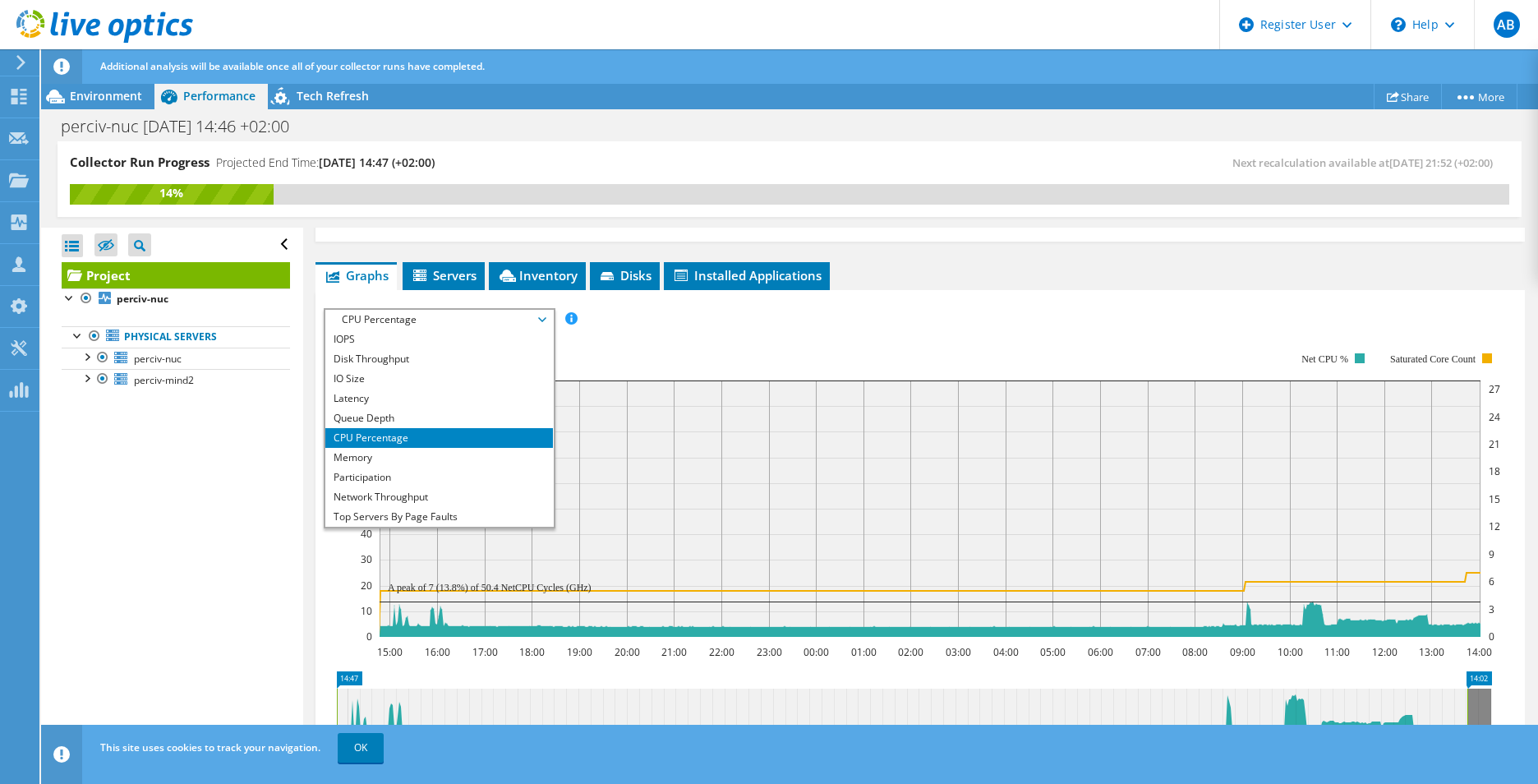
click at [450, 448] on li "Memory" at bounding box center [439, 457] width 228 height 19
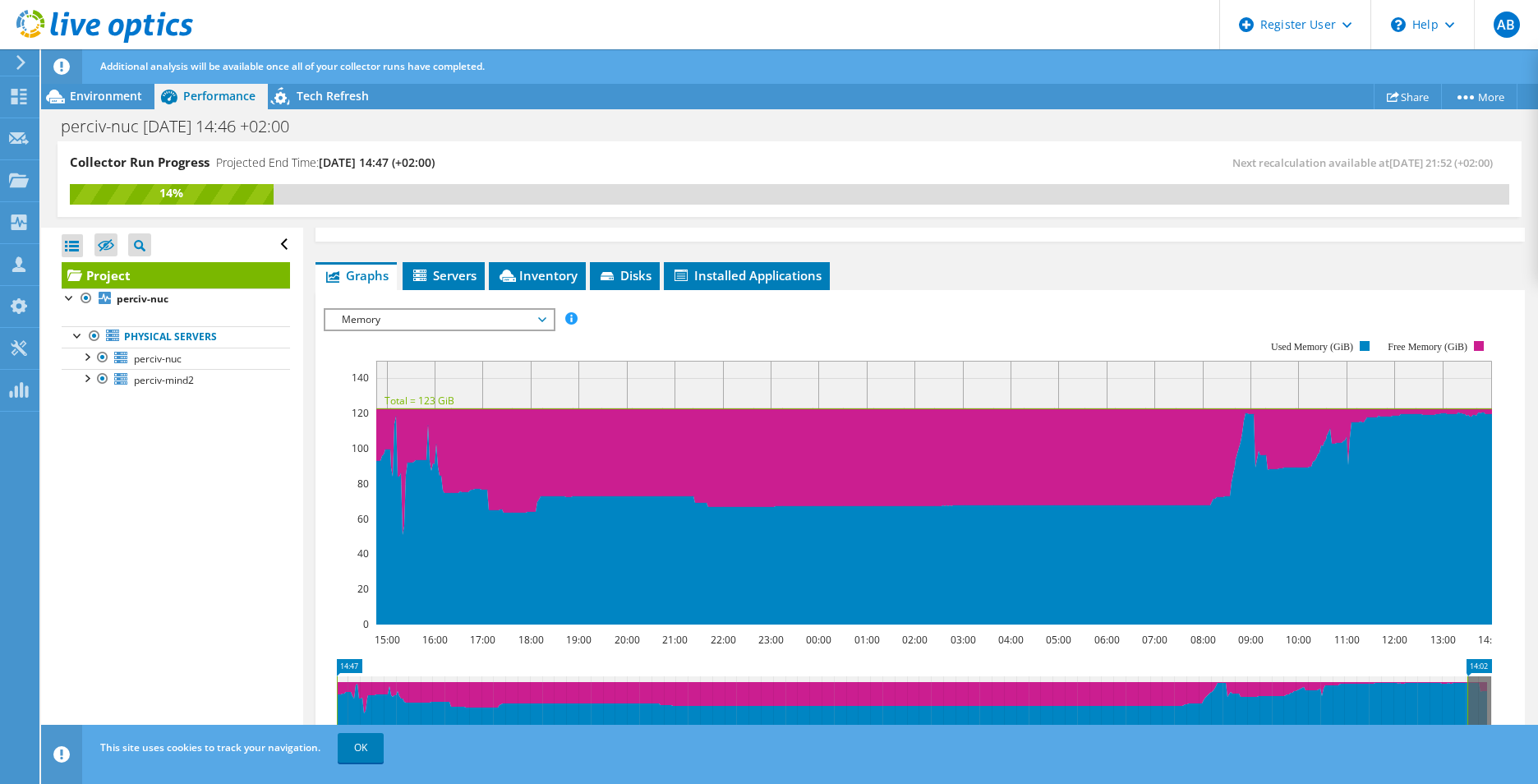
click at [464, 309] on span "Memory" at bounding box center [439, 319] width 211 height 19
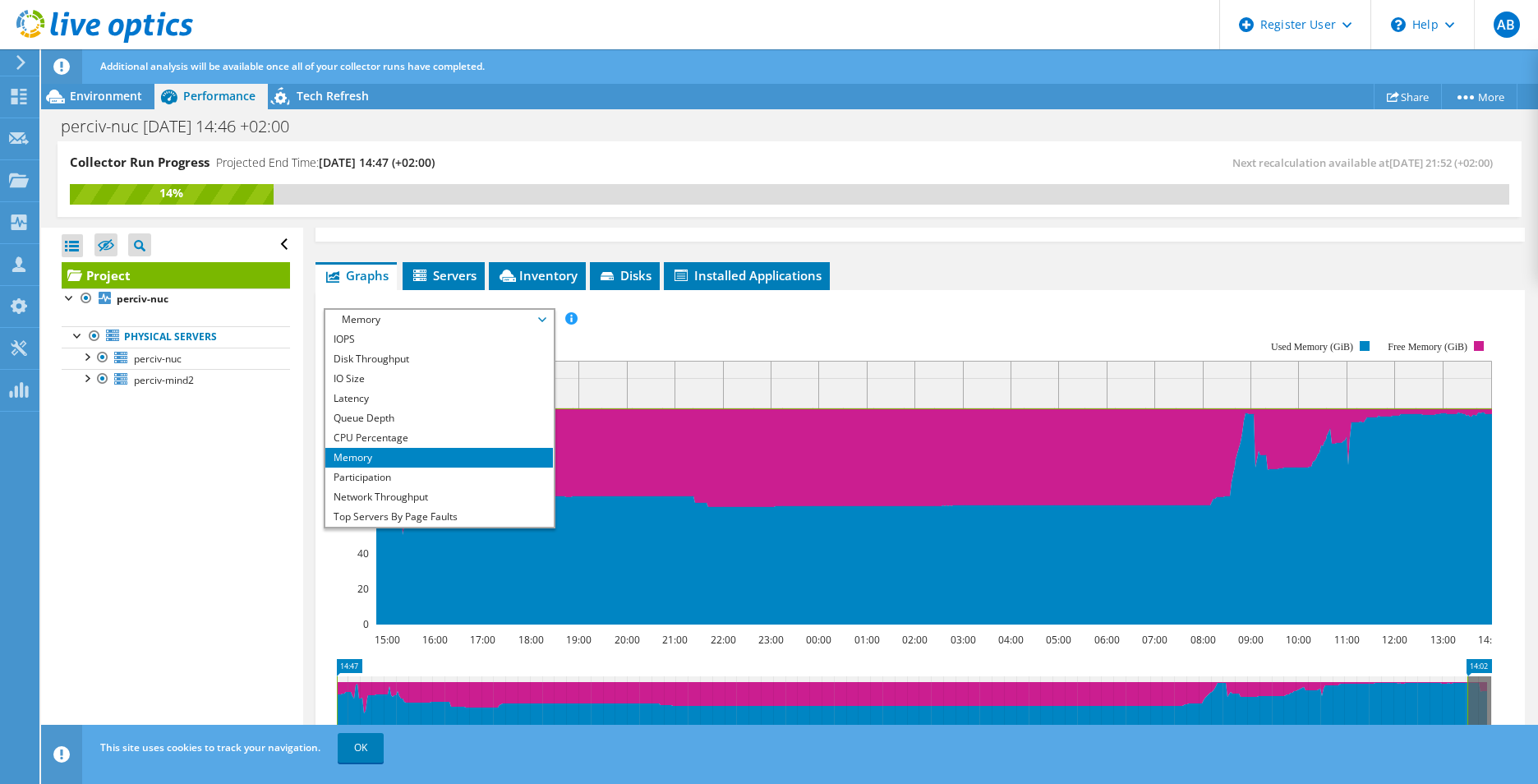
click at [866, 622] on section "Workload Concentration: 15:00 16:00 17:00 18:00 19:00 20:00 21:00 22:00 23:00 0…" at bounding box center [920, 589] width 1193 height 543
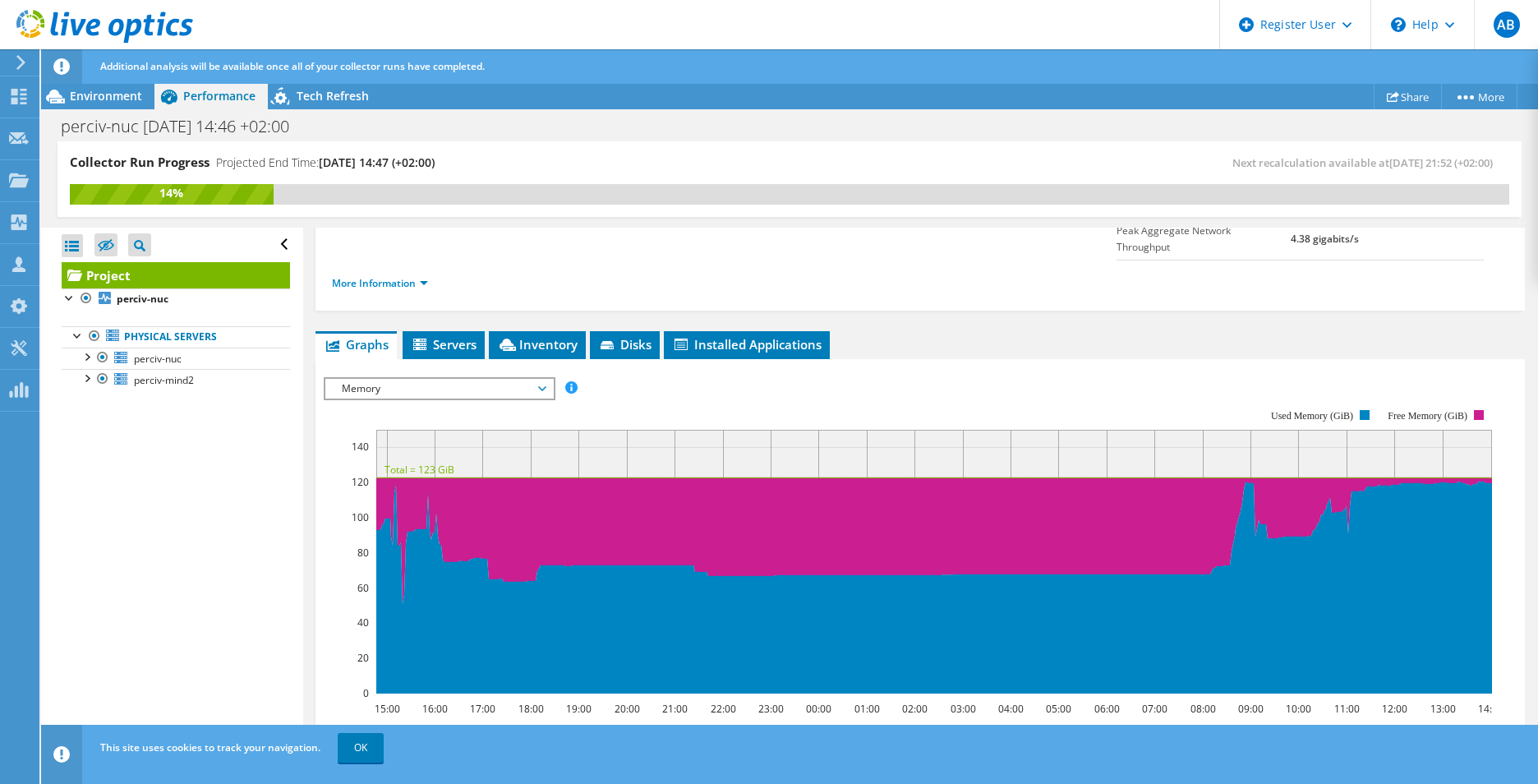
scroll to position [208, 0]
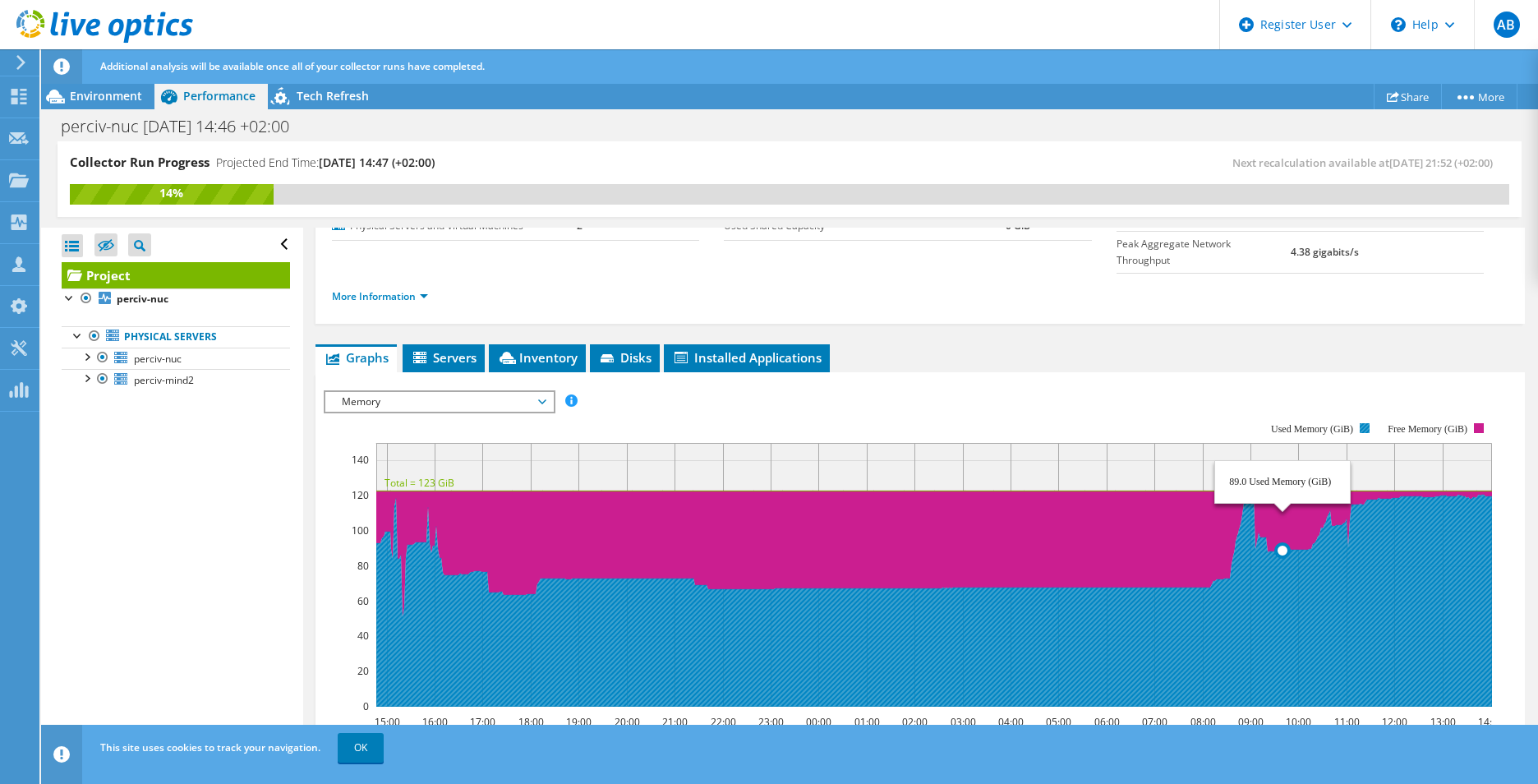
drag, startPoint x: 1459, startPoint y: 557, endPoint x: 1140, endPoint y: 519, distance: 321.3
click at [1271, 567] on icon at bounding box center [943, 600] width 1136 height 212
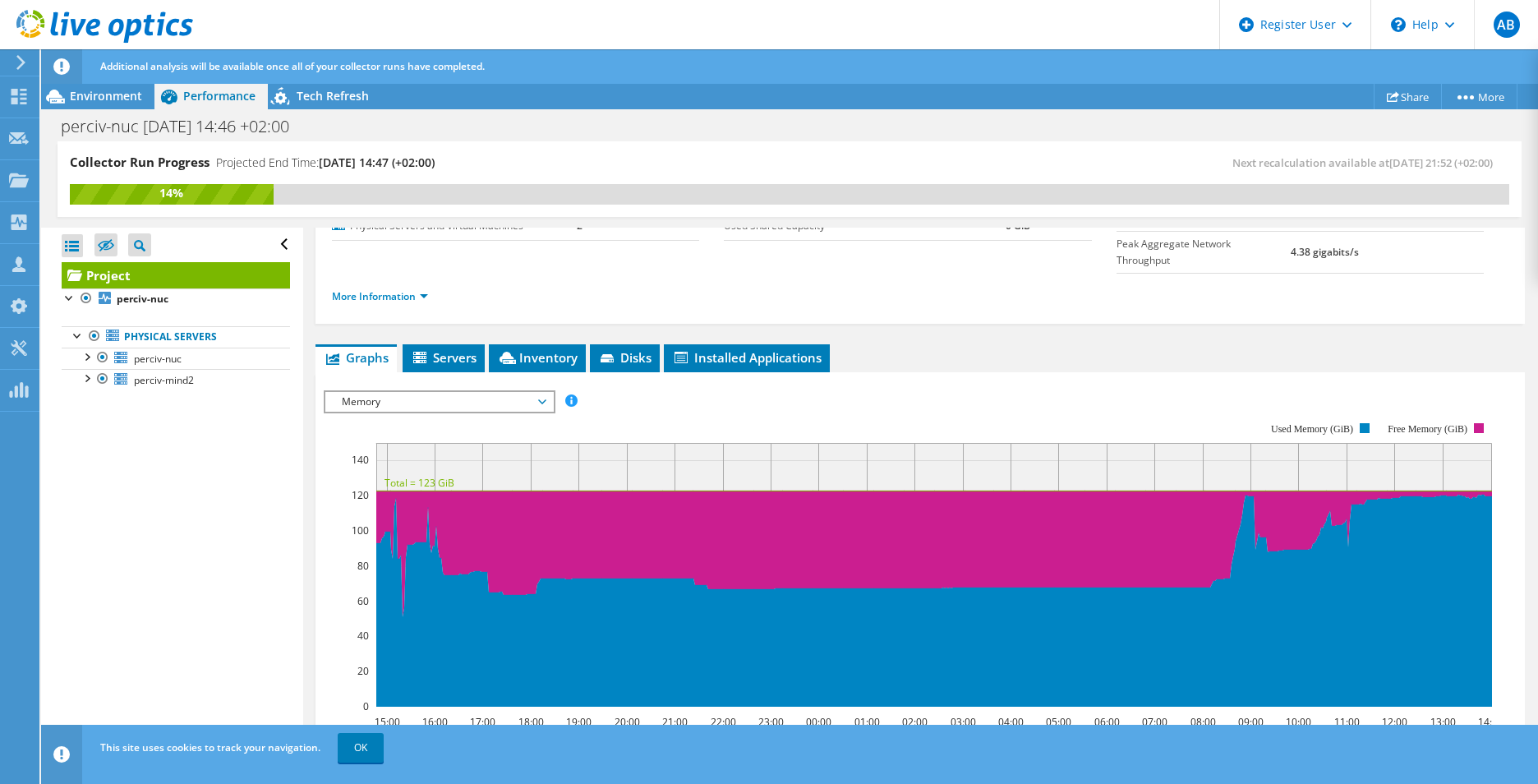
click at [464, 392] on span "Memory" at bounding box center [439, 401] width 211 height 19
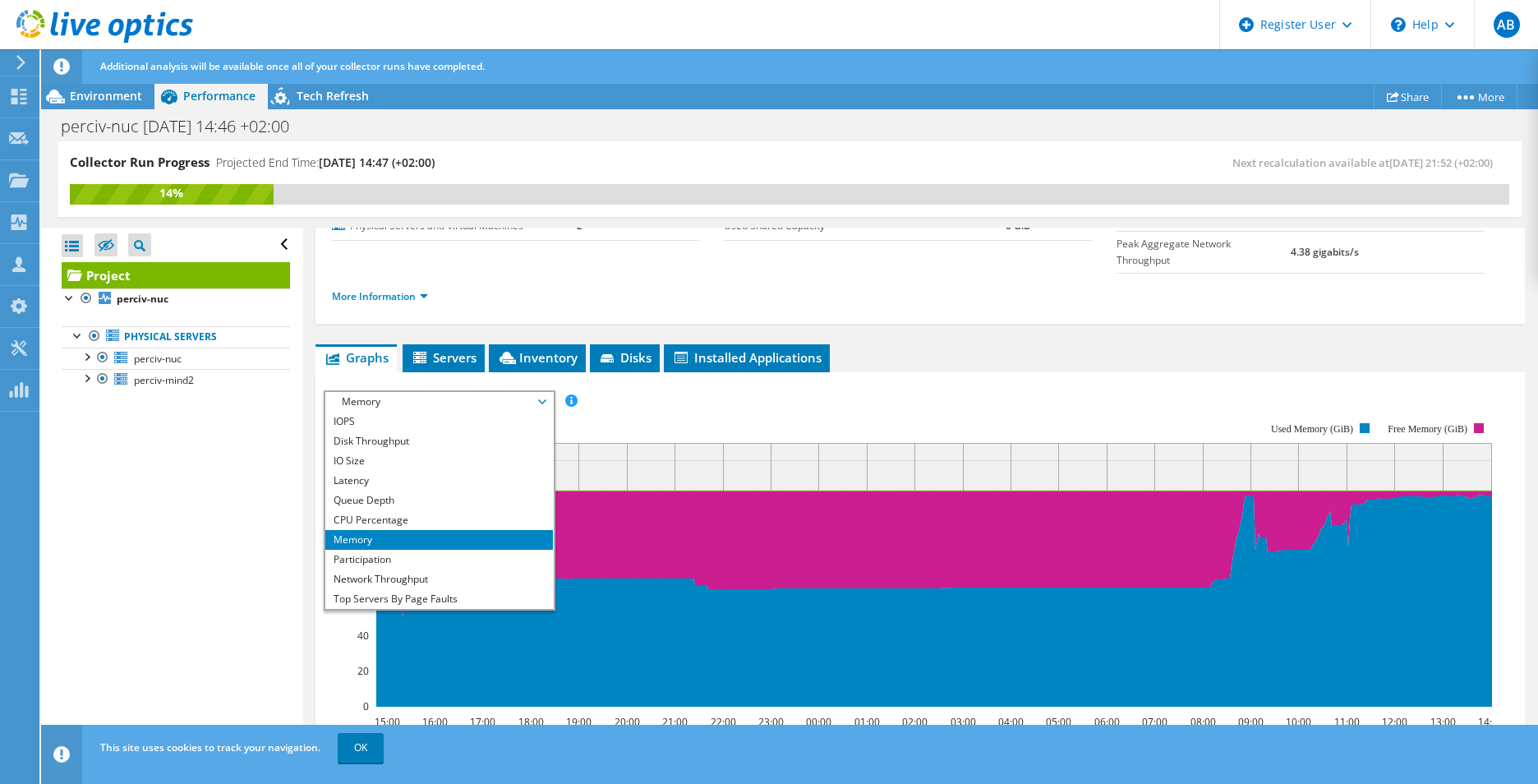
click at [404, 550] on li "Participation" at bounding box center [439, 559] width 228 height 19
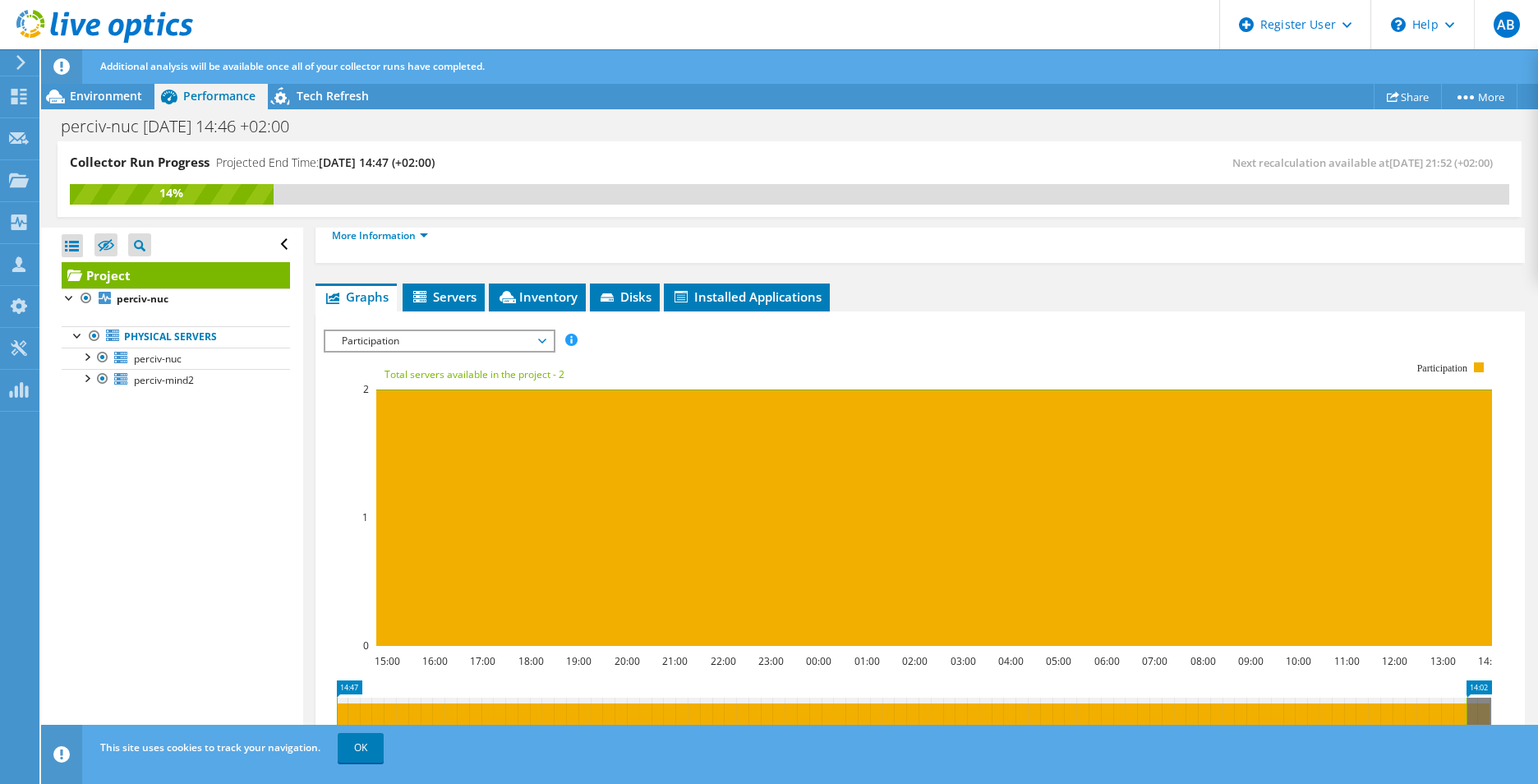
scroll to position [291, 0]
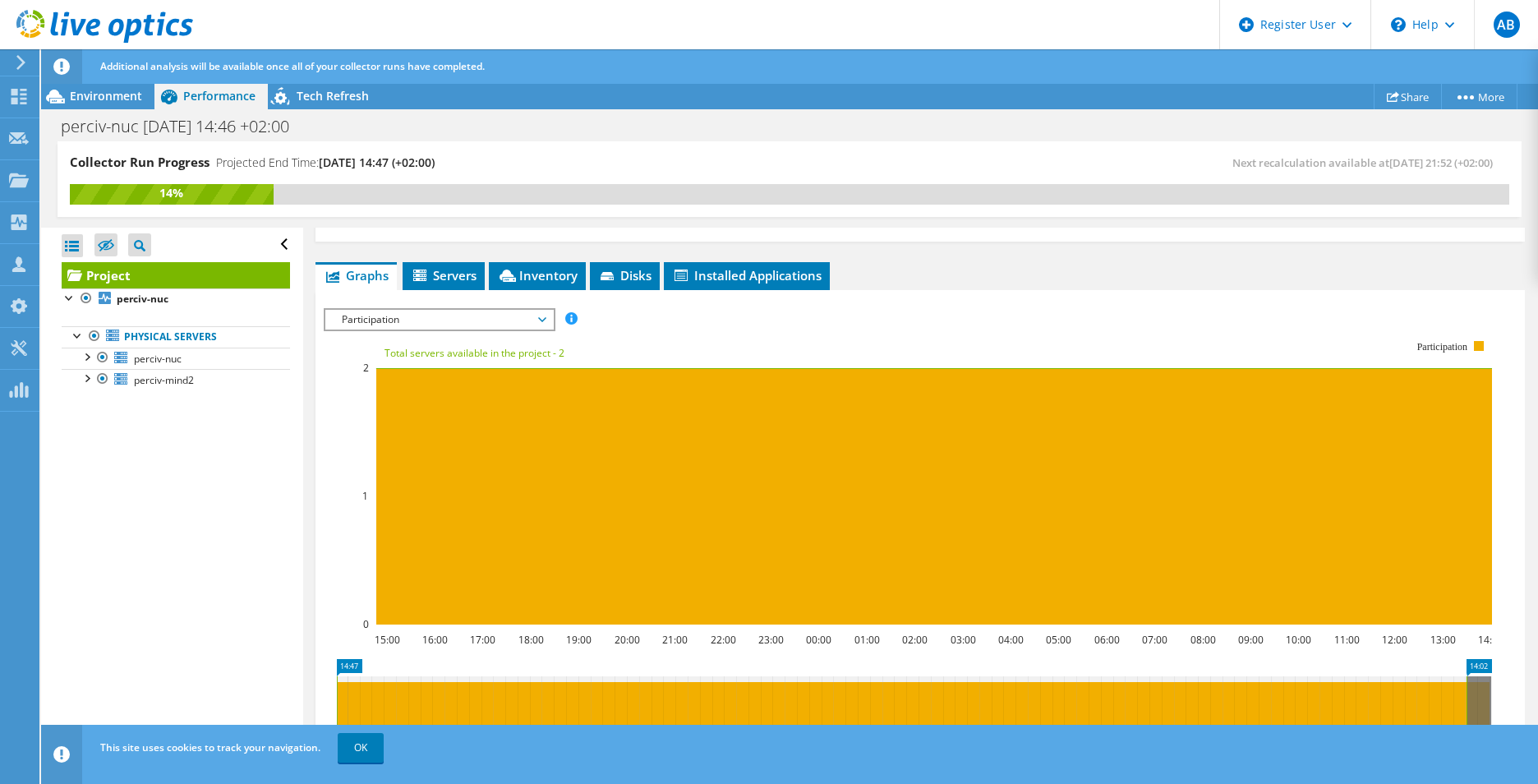
click at [474, 309] on span "Participation" at bounding box center [439, 319] width 211 height 19
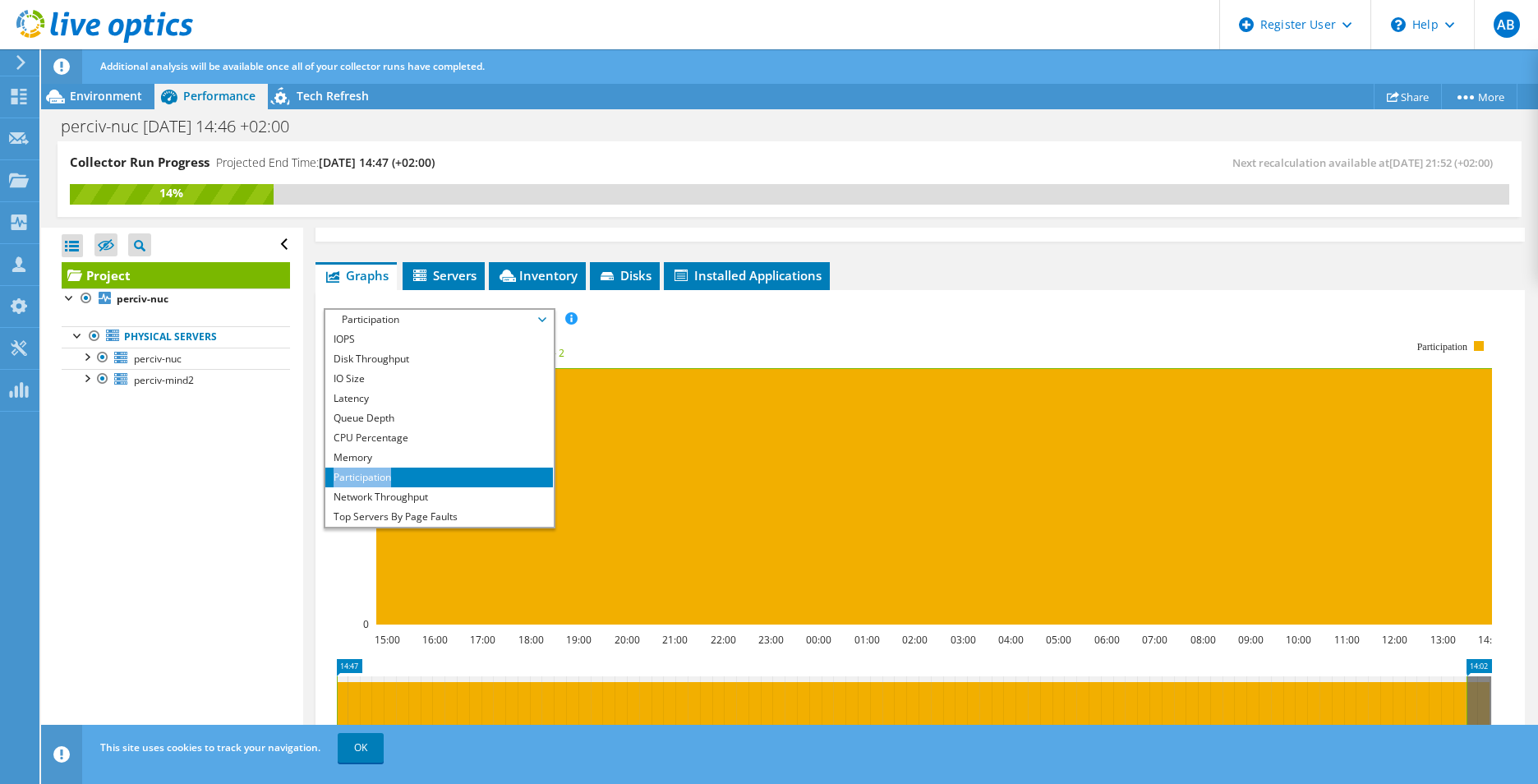
drag, startPoint x: 452, startPoint y: 432, endPoint x: 451, endPoint y: 444, distance: 12.0
click at [451, 444] on ul "IOPS Disk Throughput IO Size Latency Queue Depth CPU Percentage Memory Page Fau…" at bounding box center [439, 428] width 228 height 197
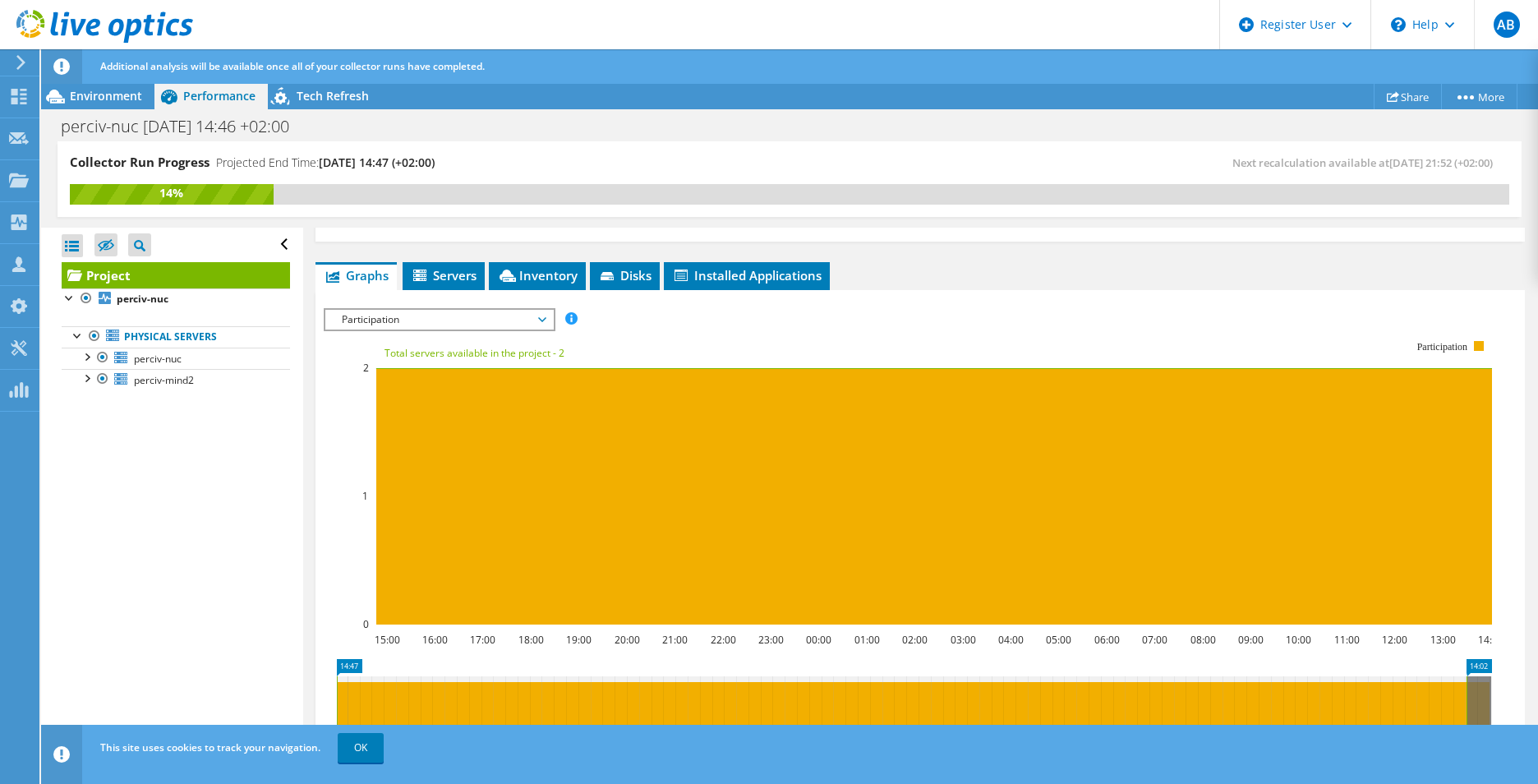
drag, startPoint x: 451, startPoint y: 444, endPoint x: 451, endPoint y: 289, distance: 155.0
click at [451, 309] on span "Participation" at bounding box center [439, 319] width 211 height 19
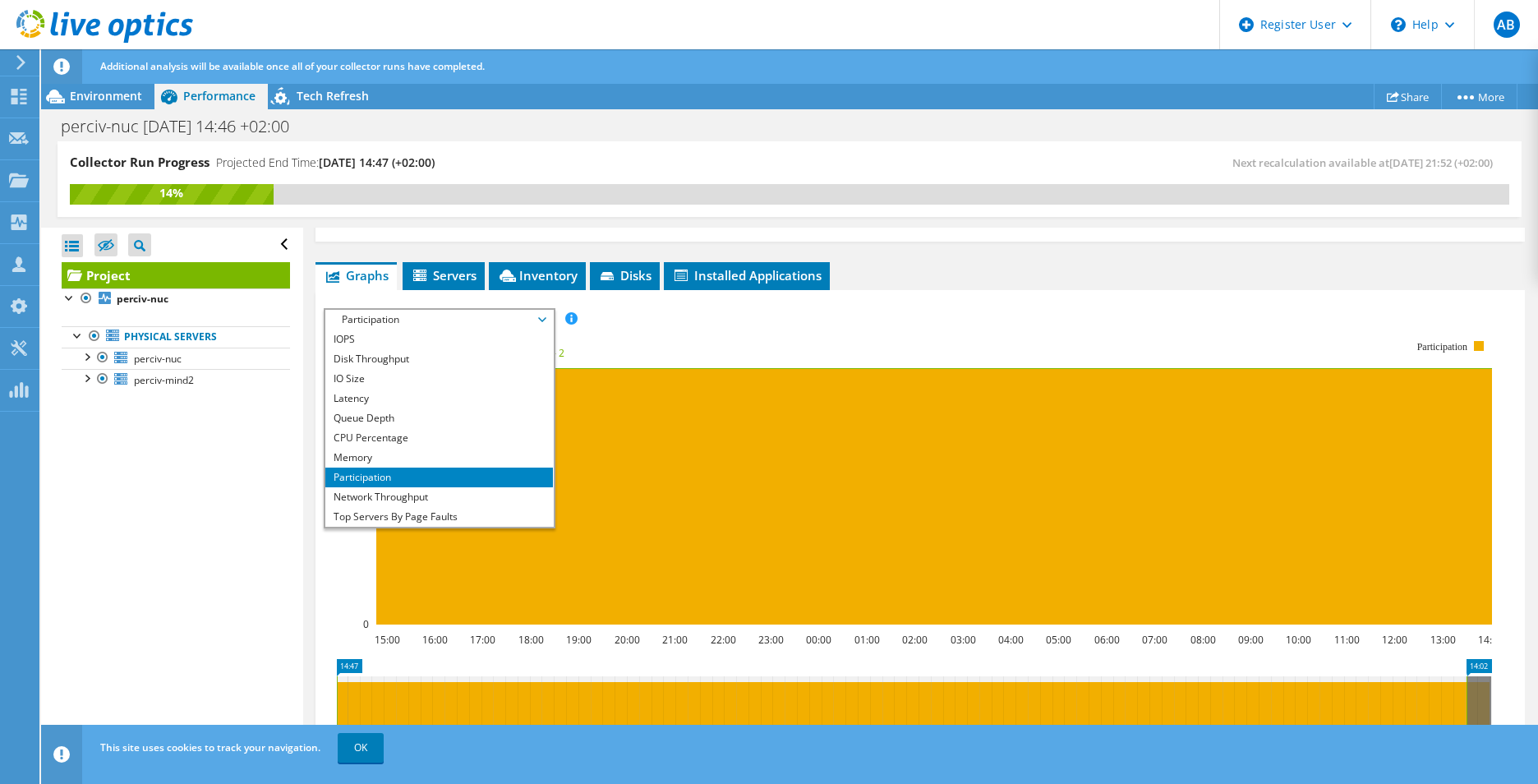
click at [432, 487] on li "Network Throughput" at bounding box center [439, 497] width 228 height 19
